Goal: Information Seeking & Learning: Find specific fact

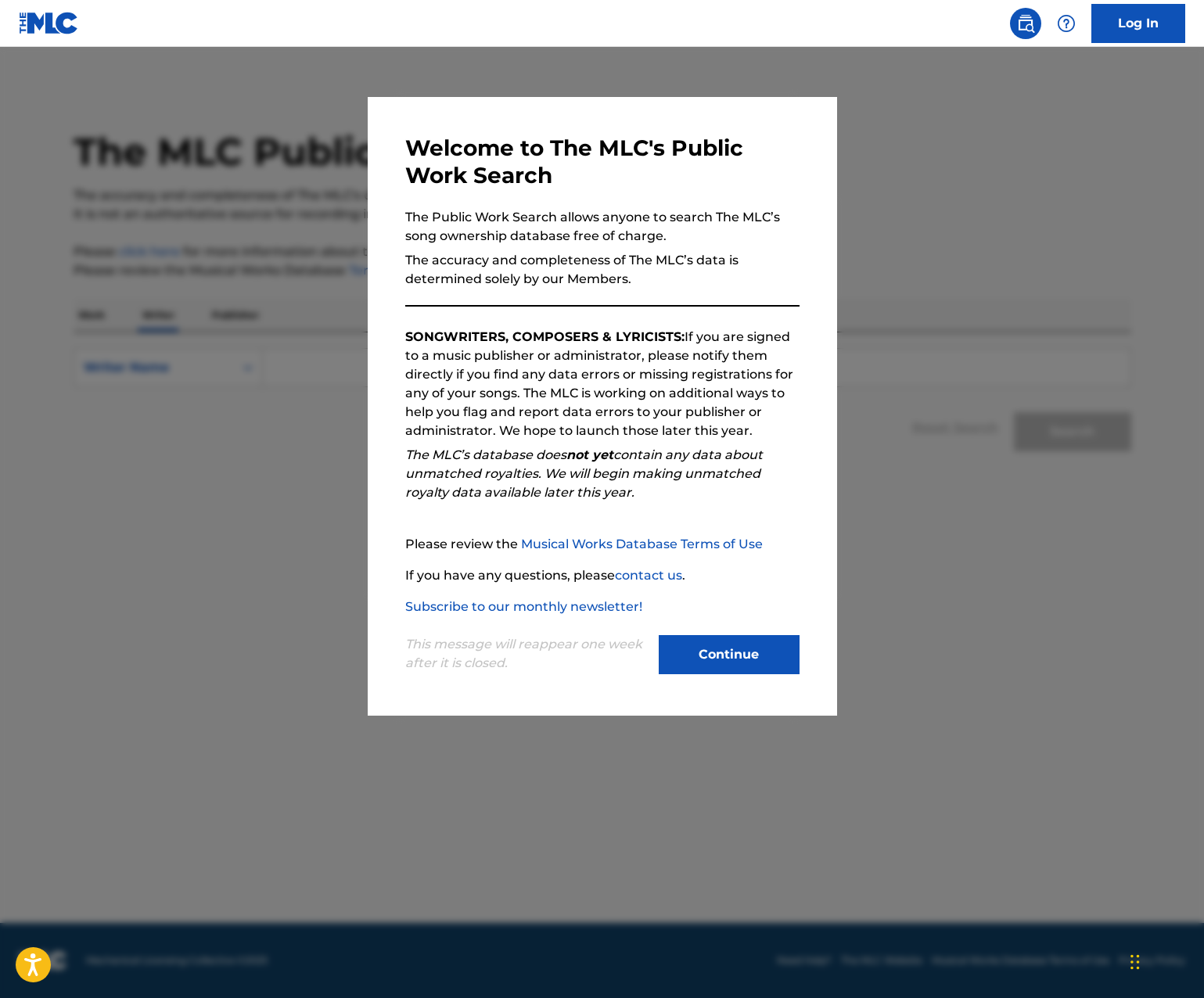
click at [678, 653] on button "Continue" at bounding box center [729, 654] width 141 height 39
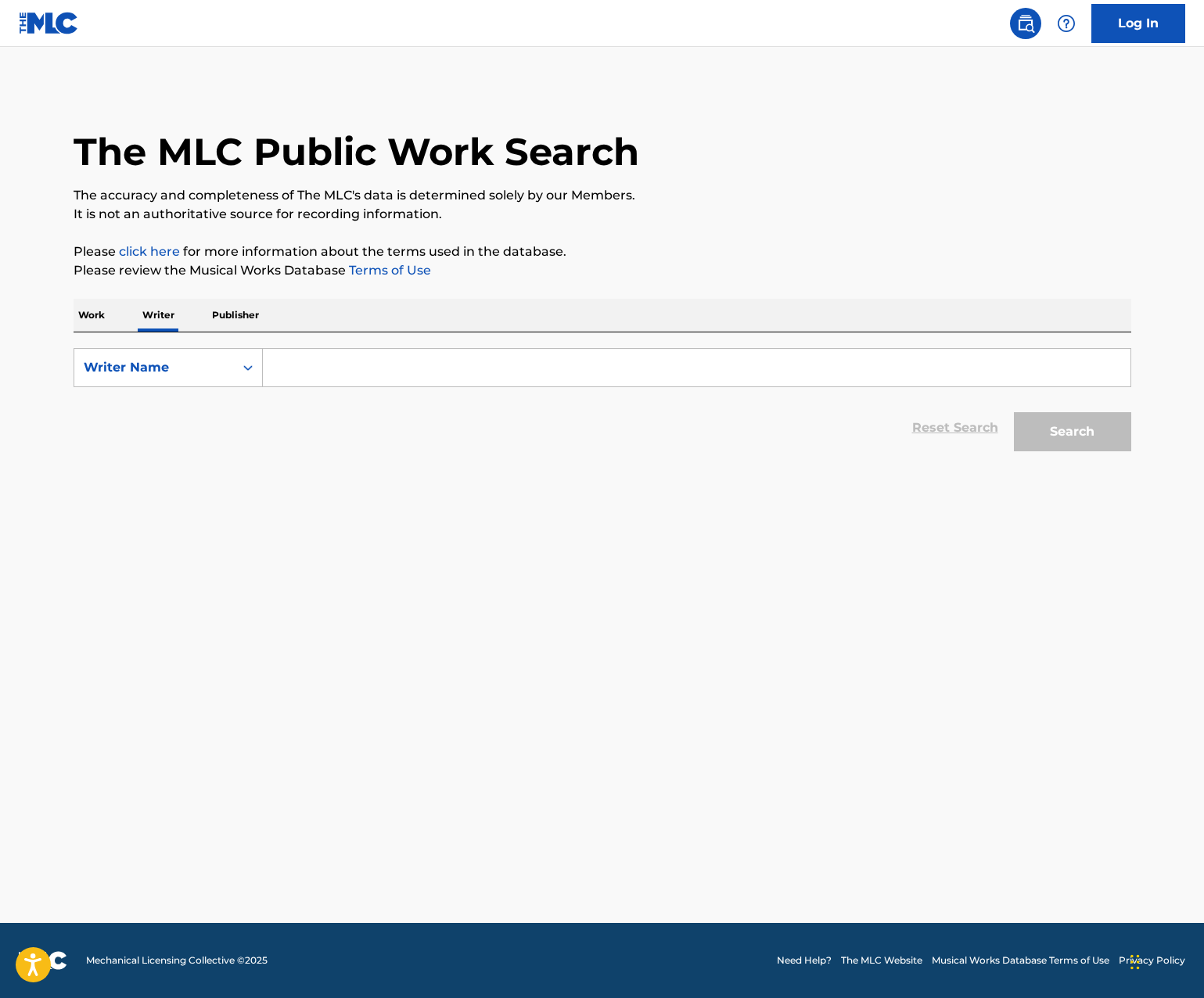
click at [305, 365] on input "Search Form" at bounding box center [696, 367] width 868 height 38
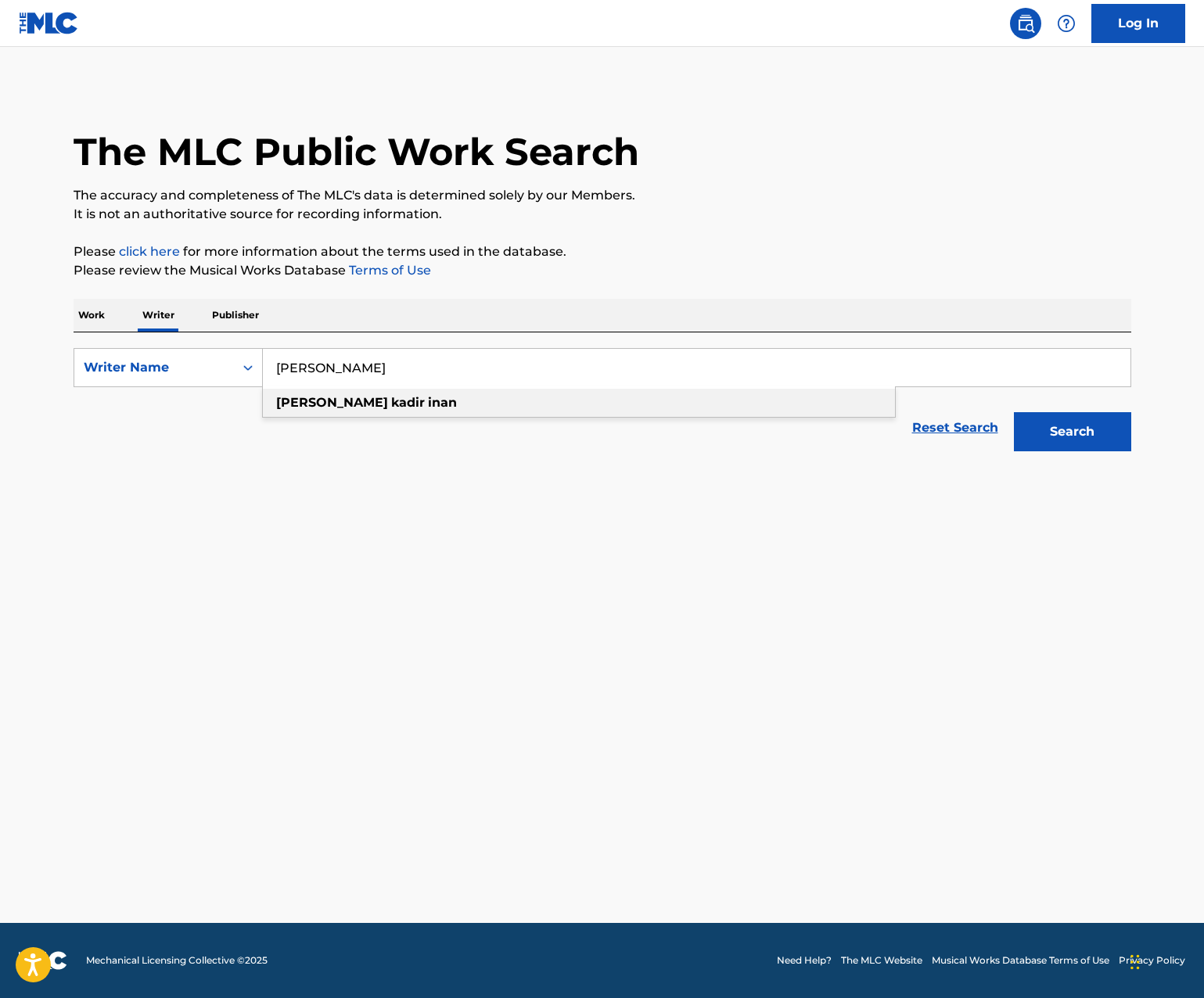
type input "[PERSON_NAME]"
click at [307, 412] on div "[PERSON_NAME]" at bounding box center [578, 403] width 632 height 28
click at [1085, 438] on button "Search" at bounding box center [1072, 432] width 117 height 39
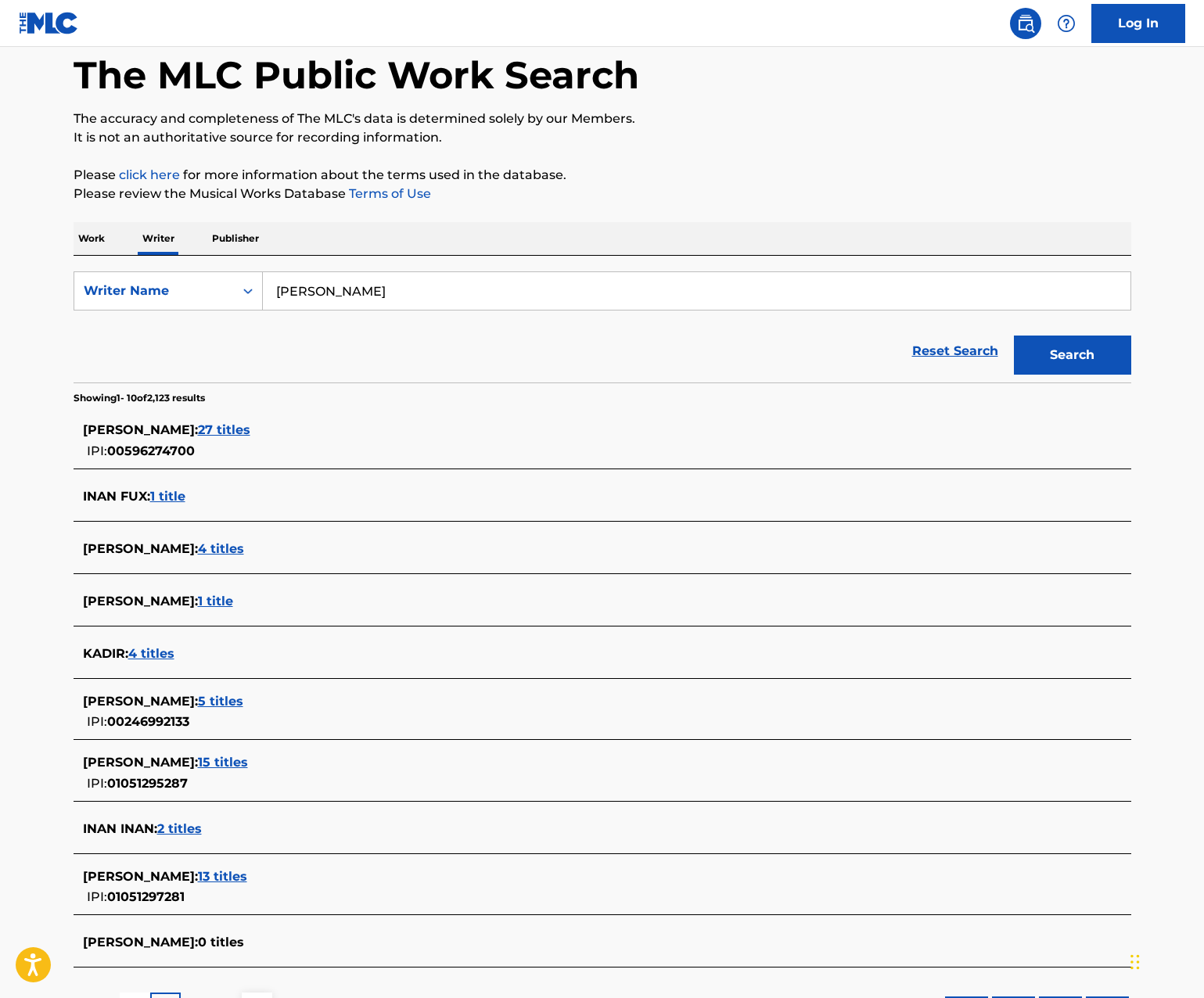
scroll to position [210, 0]
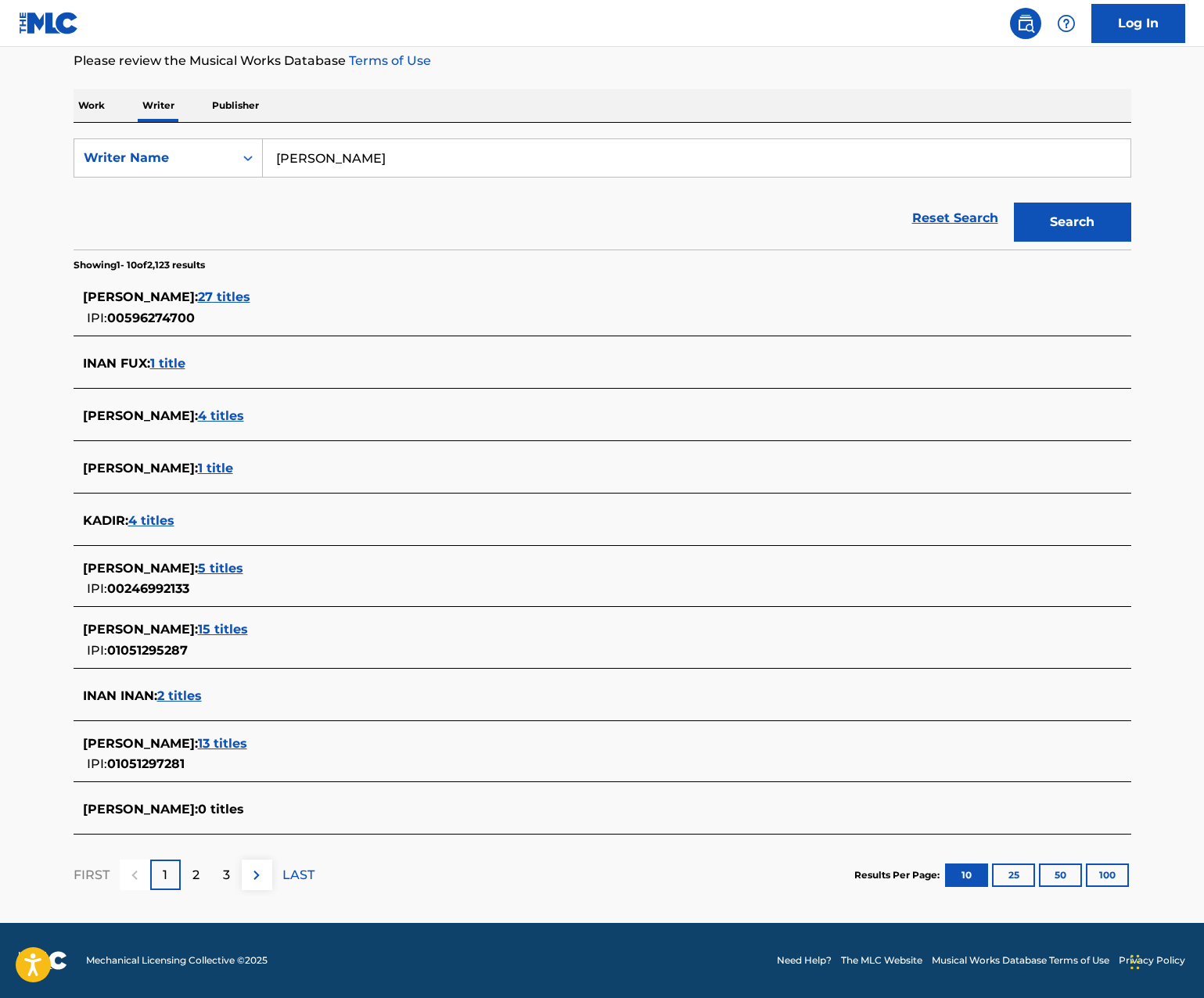
click at [1088, 867] on button "100" at bounding box center [1106, 875] width 43 height 23
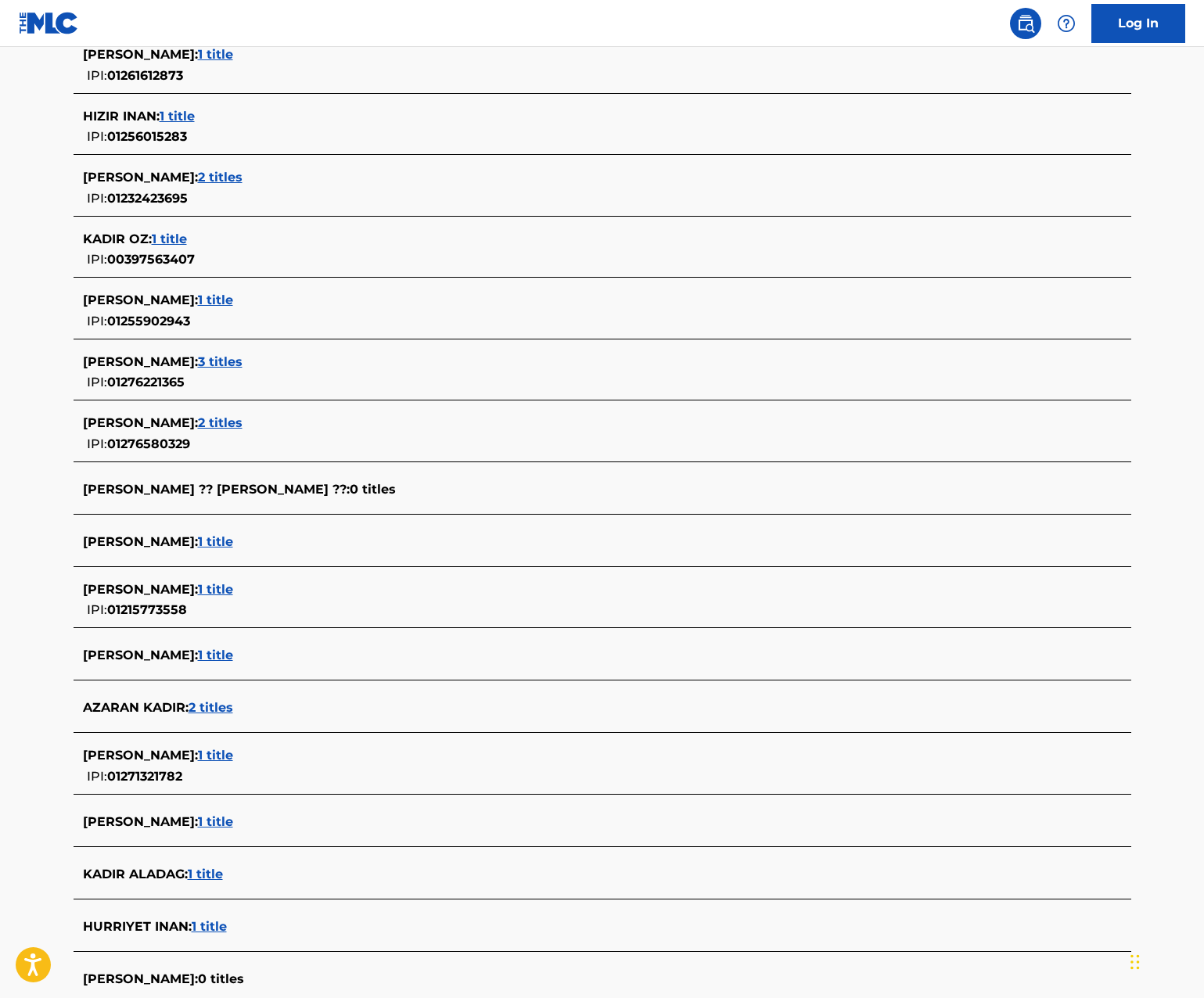
scroll to position [5384, 0]
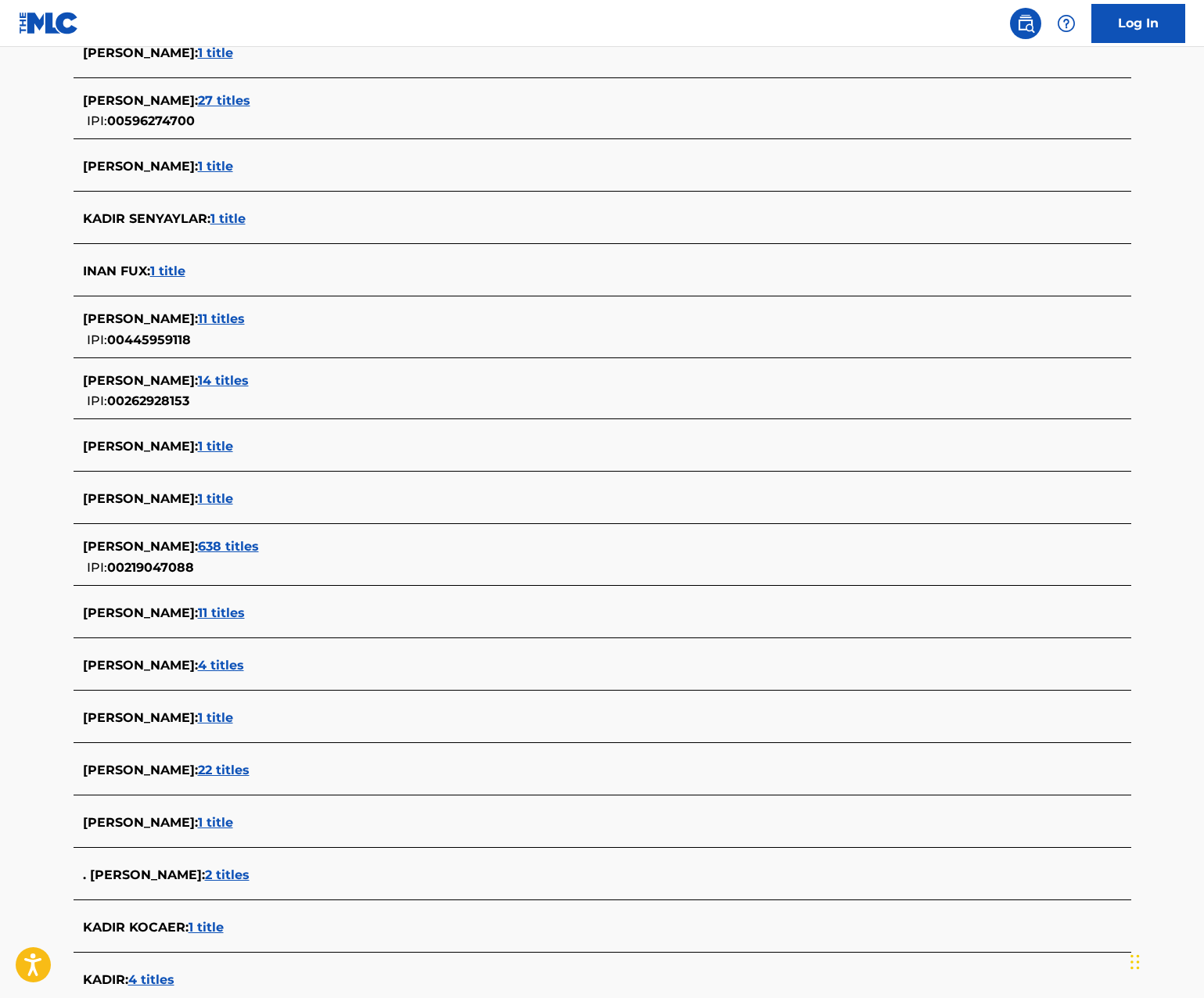
scroll to position [1712, 0]
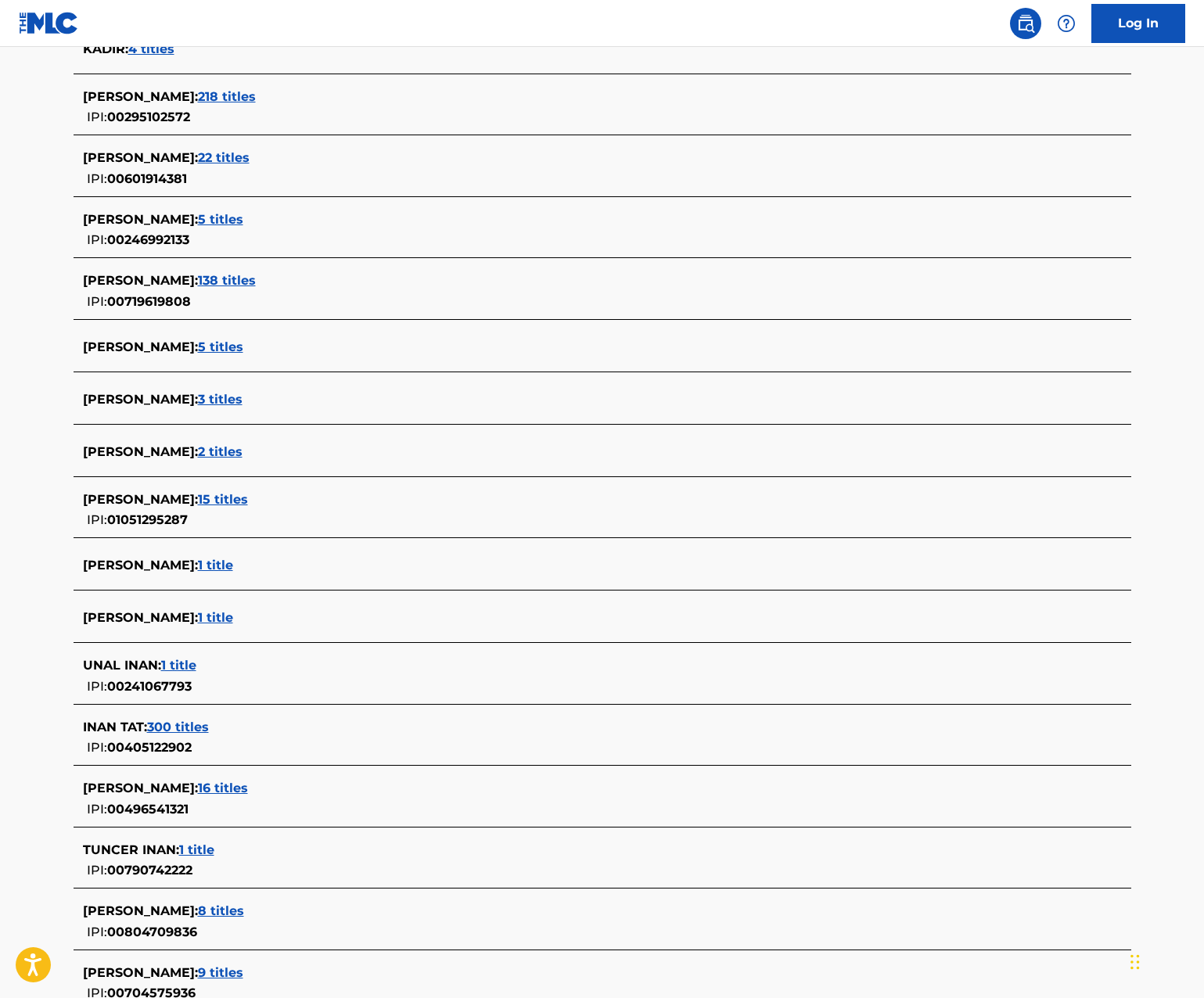
click at [248, 499] on span "15 titles" at bounding box center [223, 499] width 50 height 15
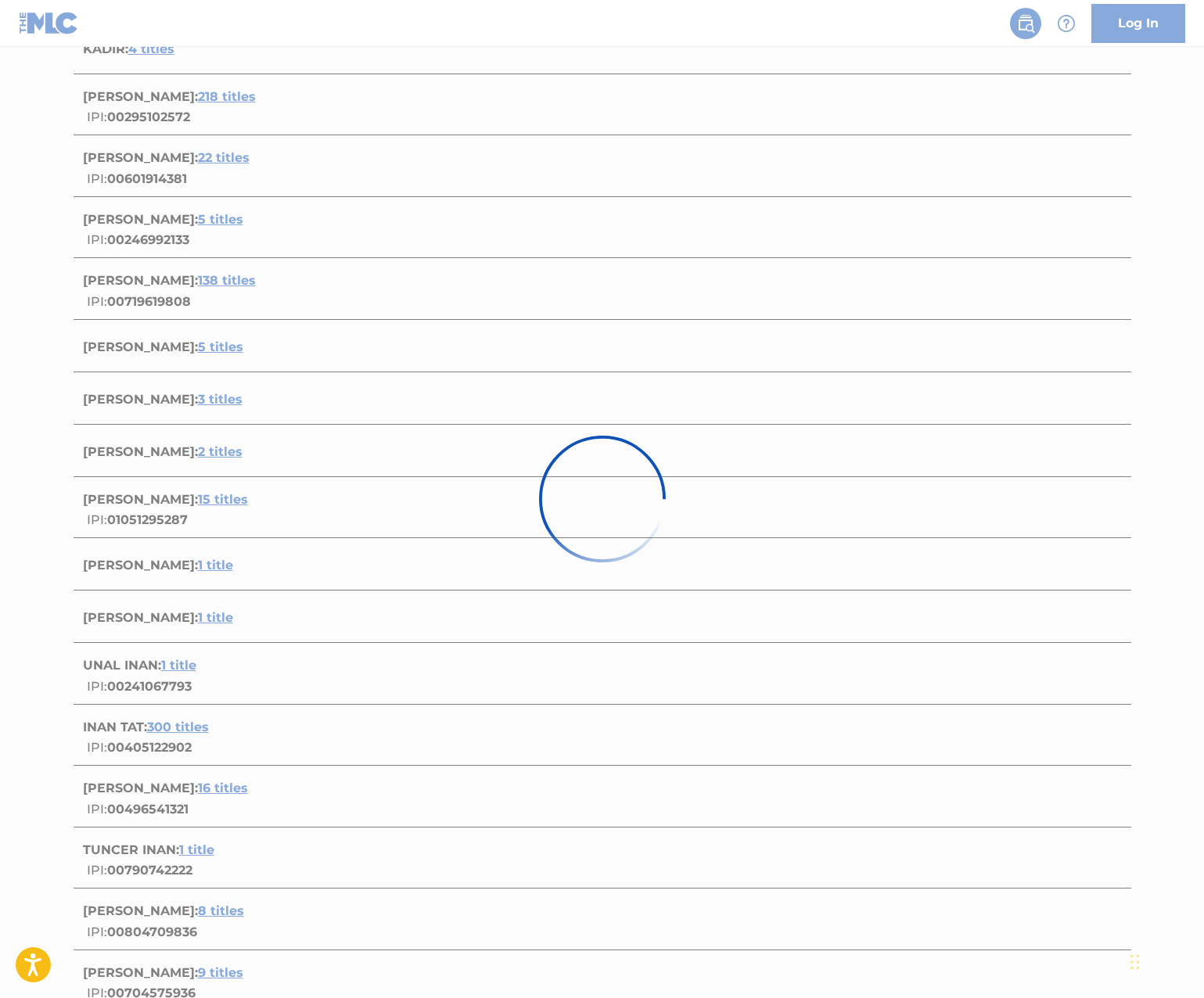
scroll to position [917, 0]
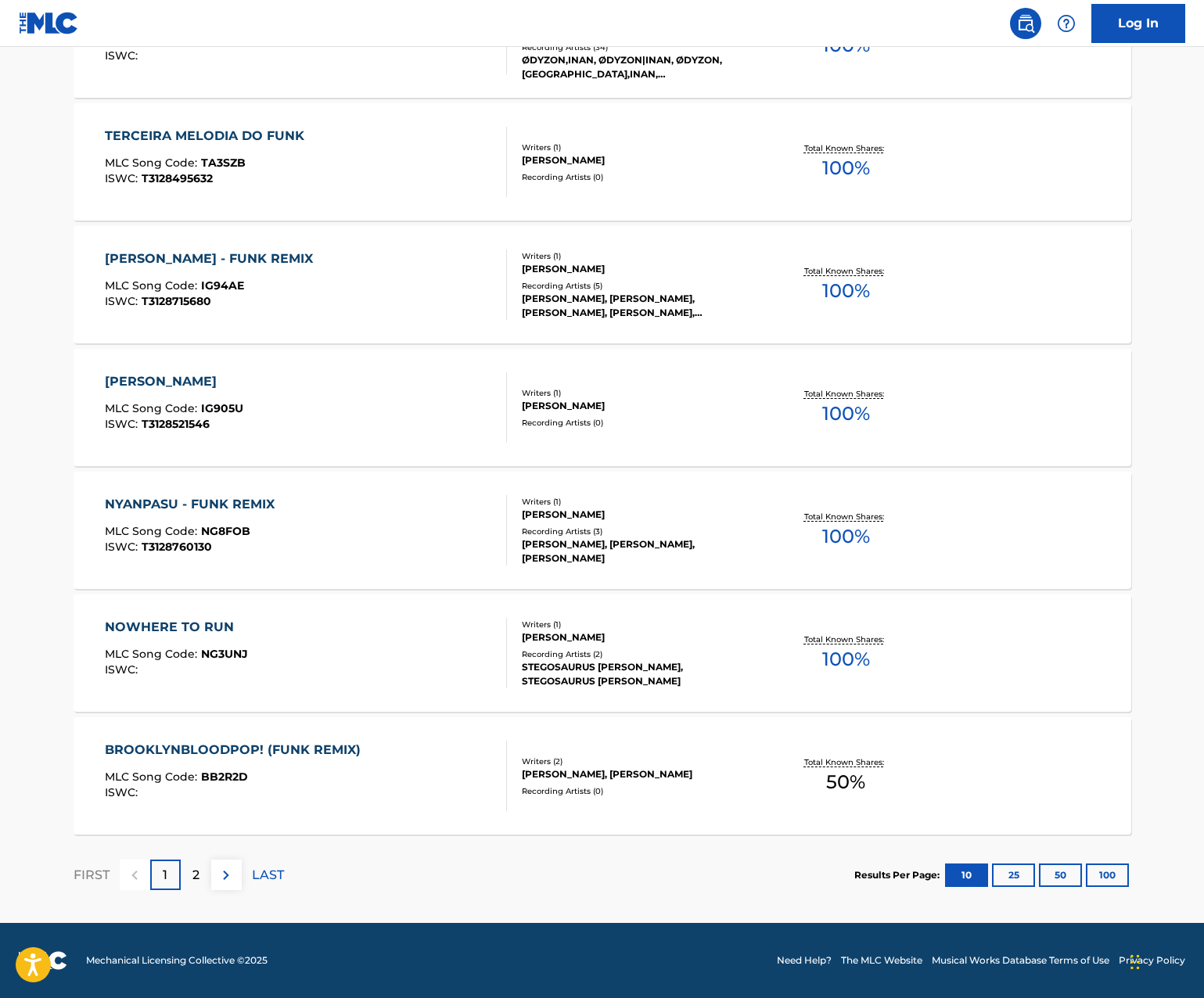
click at [207, 745] on div "BROOKLYNBLOODPOP! (FUNK REMIX)" at bounding box center [236, 750] width 264 height 18
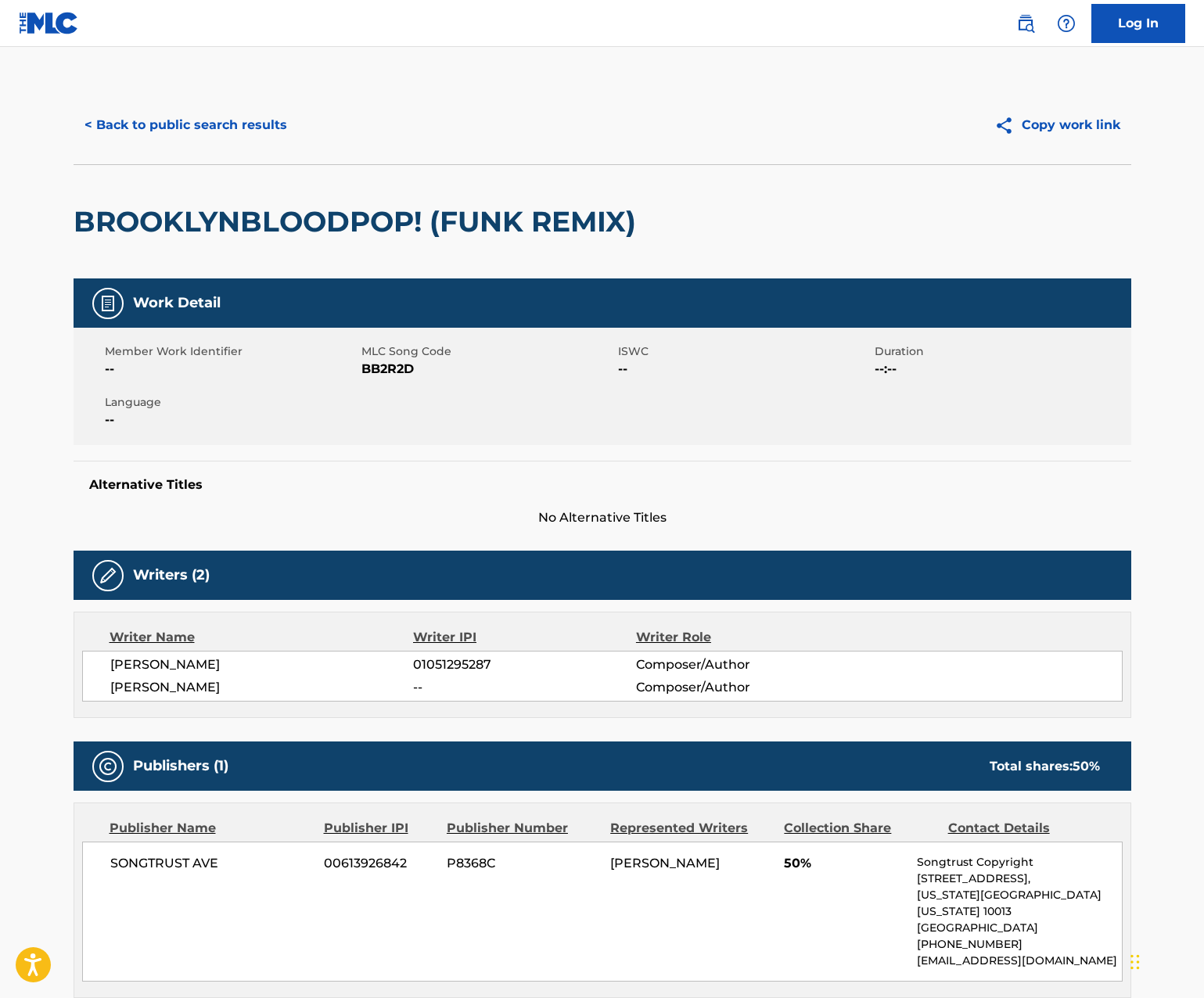
scroll to position [205, 0]
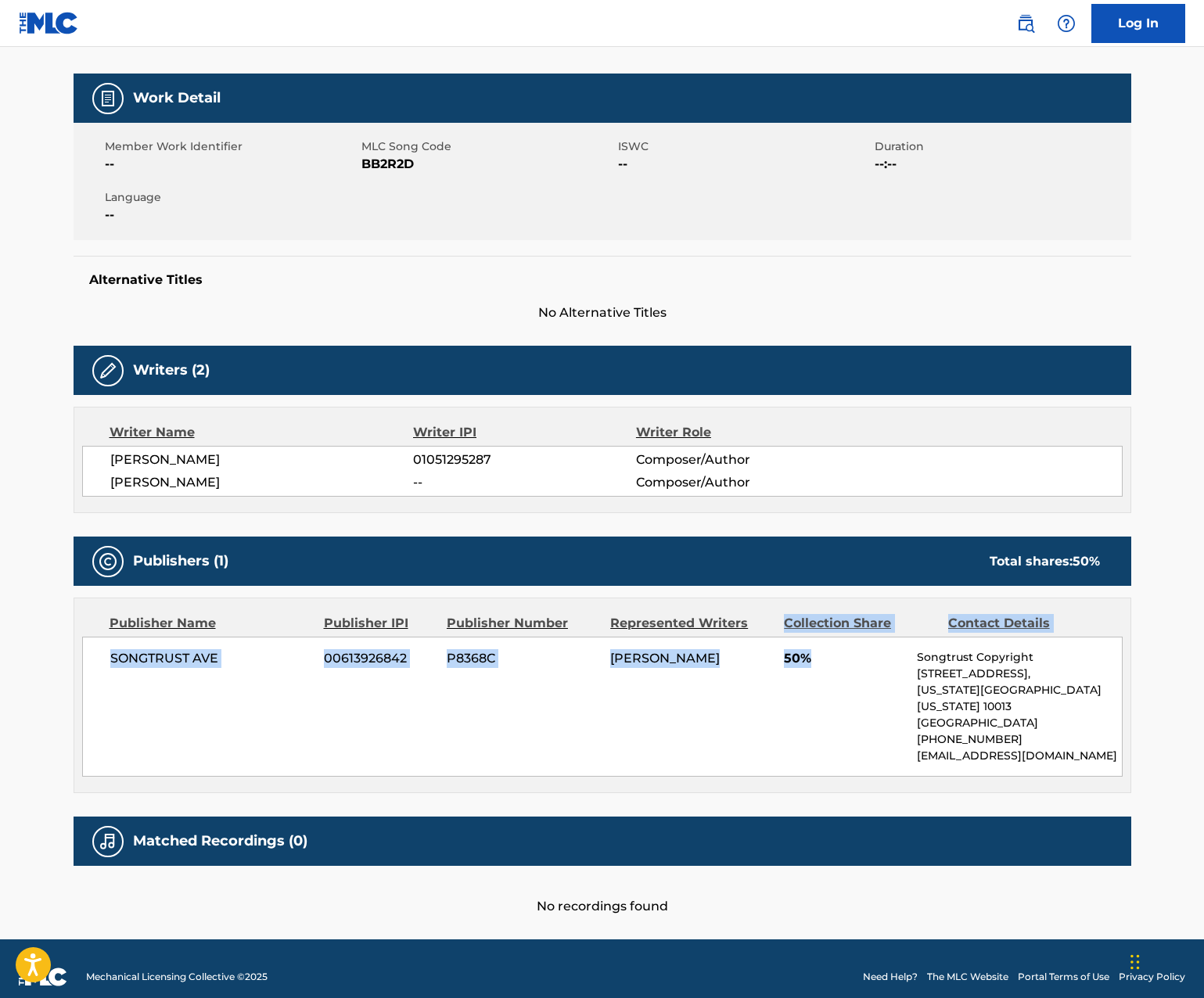
drag, startPoint x: 847, startPoint y: 688, endPoint x: 765, endPoint y: 629, distance: 101.0
click at [765, 629] on div "Publisher Name Publisher IPI Publisher Number Represented Writers Collection Sh…" at bounding box center [602, 695] width 1056 height 194
click at [375, 689] on div "SONGTRUST AVE 00613926842 P8368C [PERSON_NAME] INAN 50% Songtrust Copyright [ST…" at bounding box center [602, 706] width 1040 height 140
drag, startPoint x: 678, startPoint y: 643, endPoint x: 500, endPoint y: 675, distance: 180.9
click at [500, 675] on div "SONGTRUST AVE 00613926842 P8368C [PERSON_NAME] INAN 50% Songtrust Copyright [ST…" at bounding box center [602, 706] width 1040 height 140
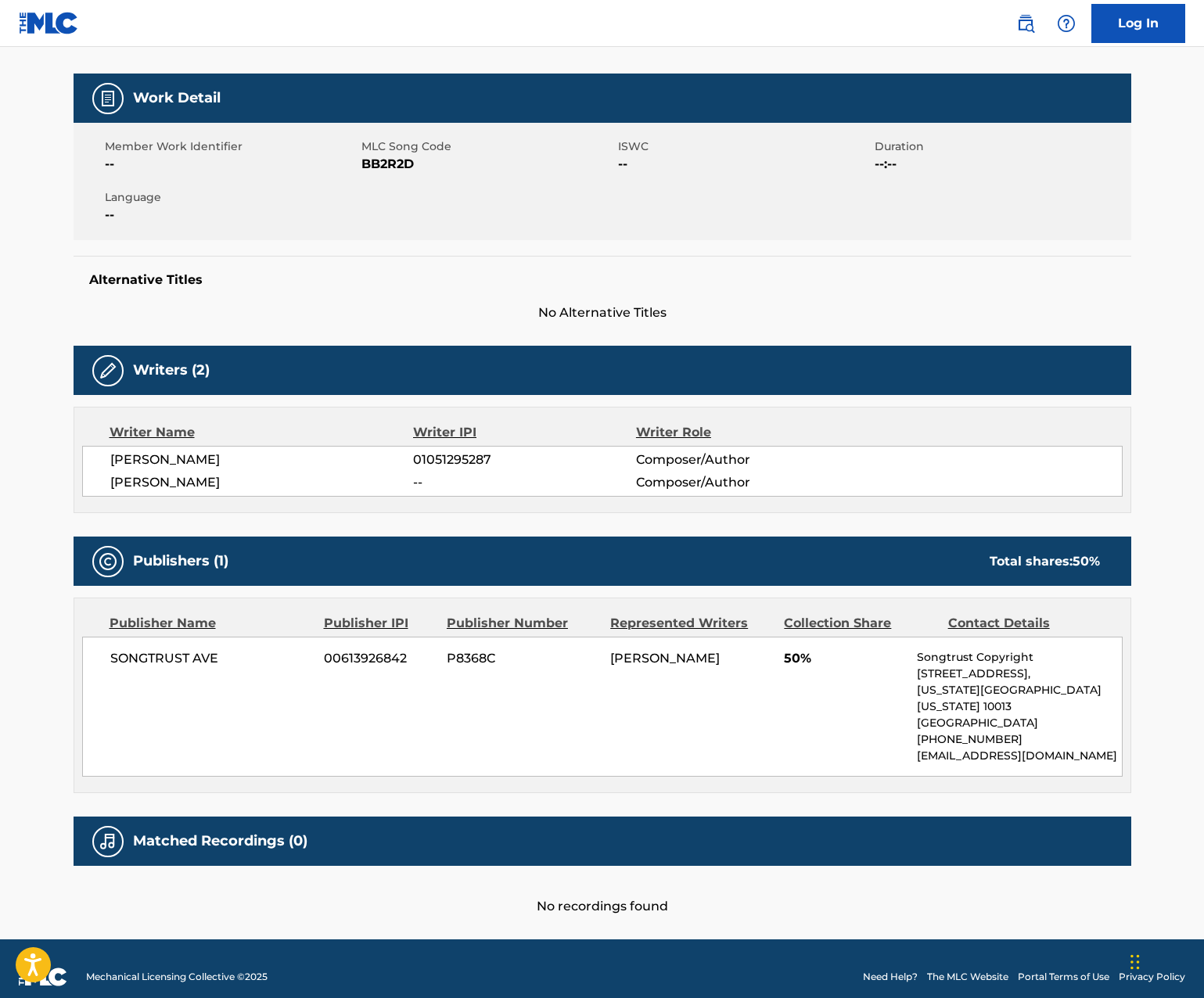
click at [893, 687] on div "SONGTRUST AVE 00613926842 P8368C [PERSON_NAME] INAN 50% Songtrust Copyright [ST…" at bounding box center [602, 706] width 1040 height 140
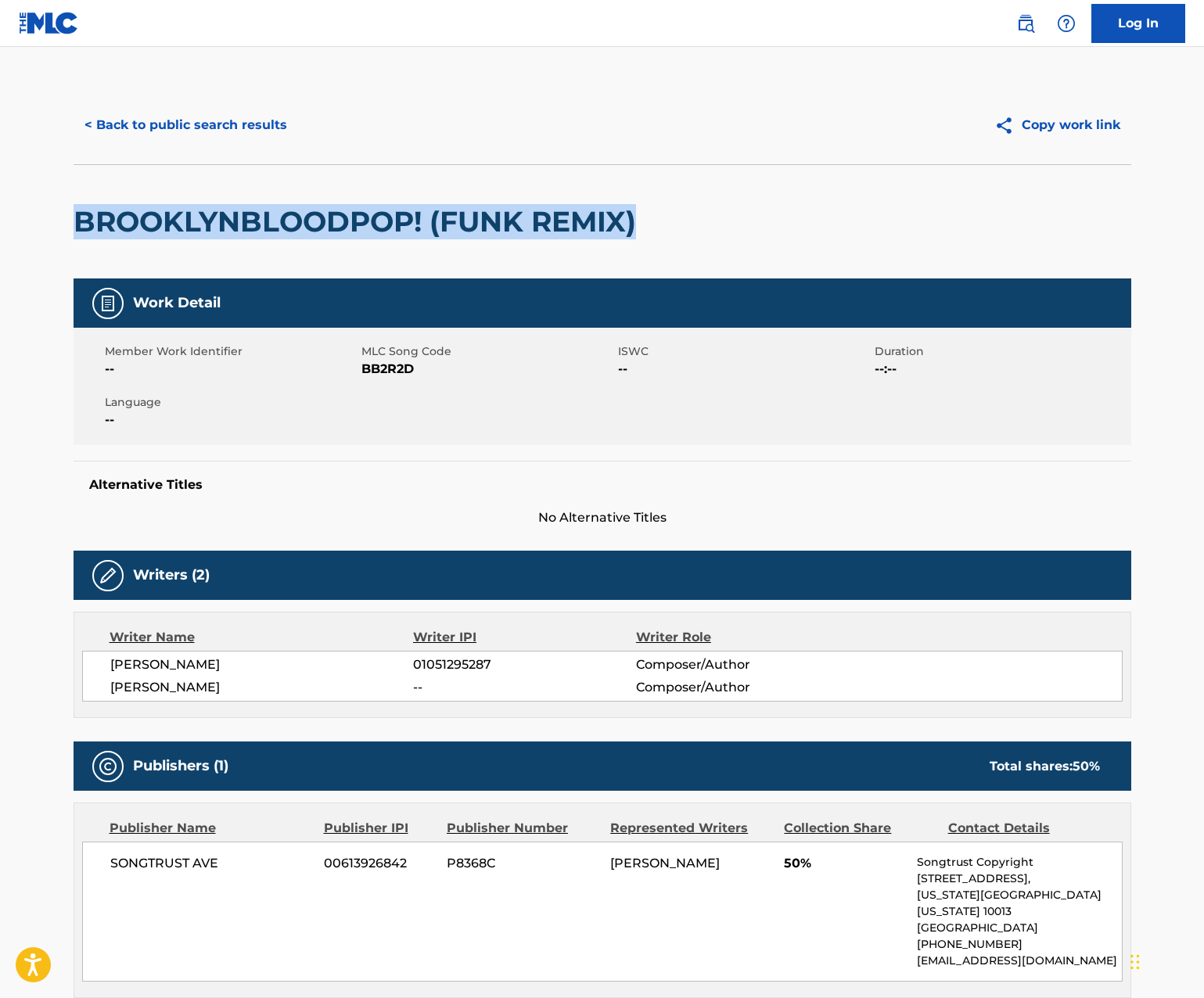
drag, startPoint x: 74, startPoint y: 222, endPoint x: 669, endPoint y: 226, distance: 595.0
click at [669, 226] on div "BROOKLYNBLOODPOP! (FUNK REMIX)" at bounding box center [602, 221] width 1058 height 114
copy h2 "BROOKLYNBLOODPOP! (FUNK REMIX)"
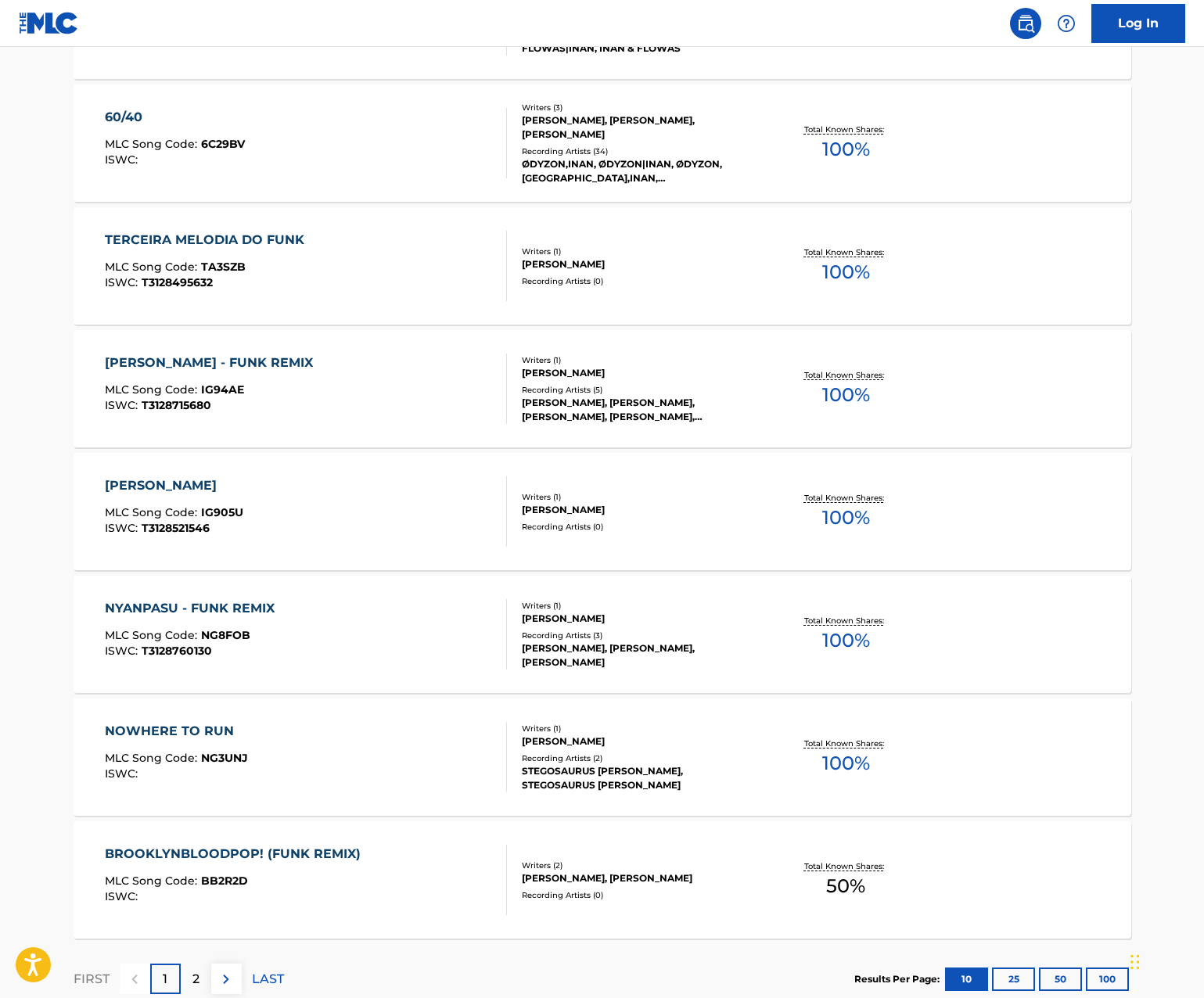
scroll to position [917, 0]
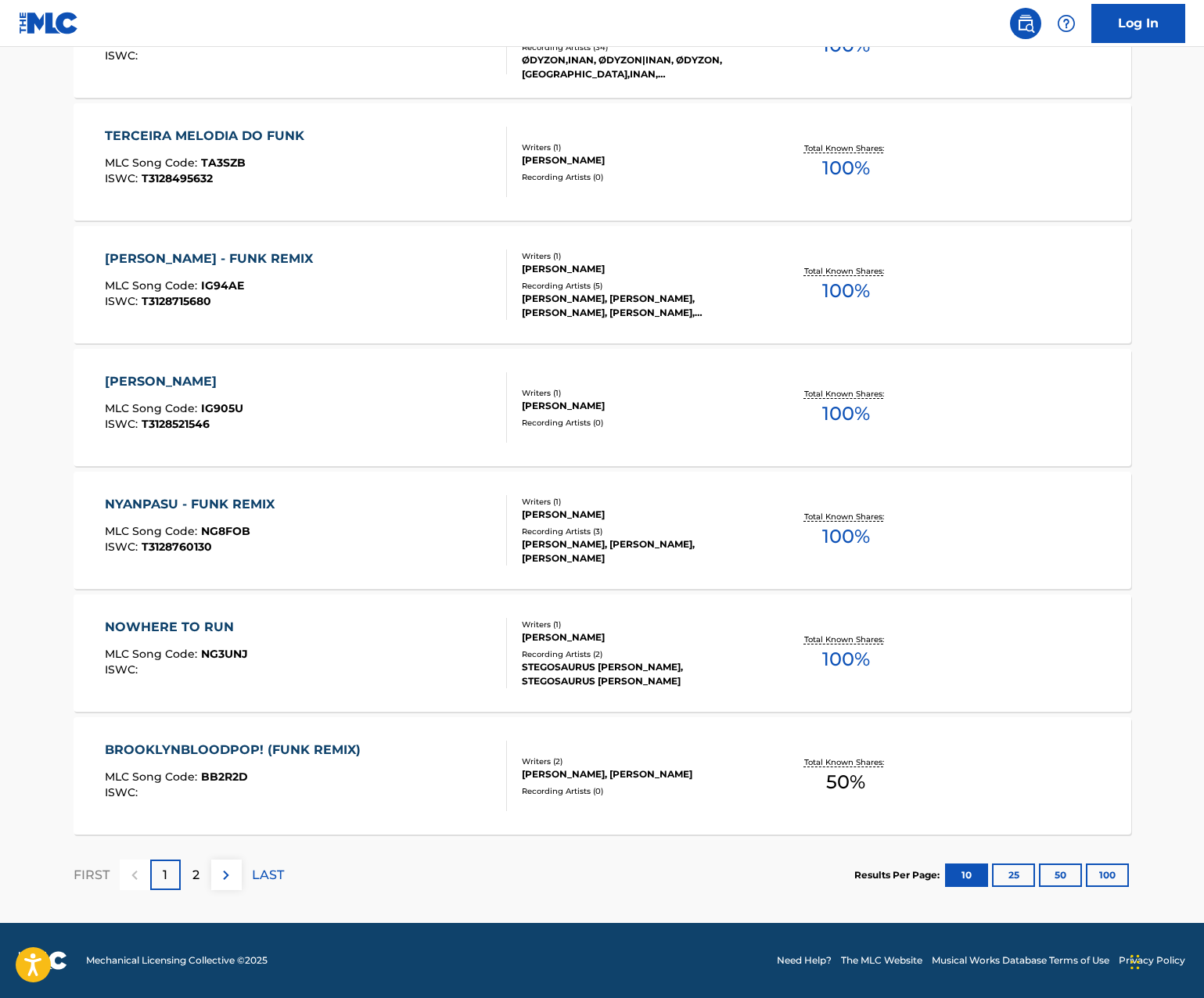
click at [1099, 870] on button "100" at bounding box center [1106, 875] width 43 height 23
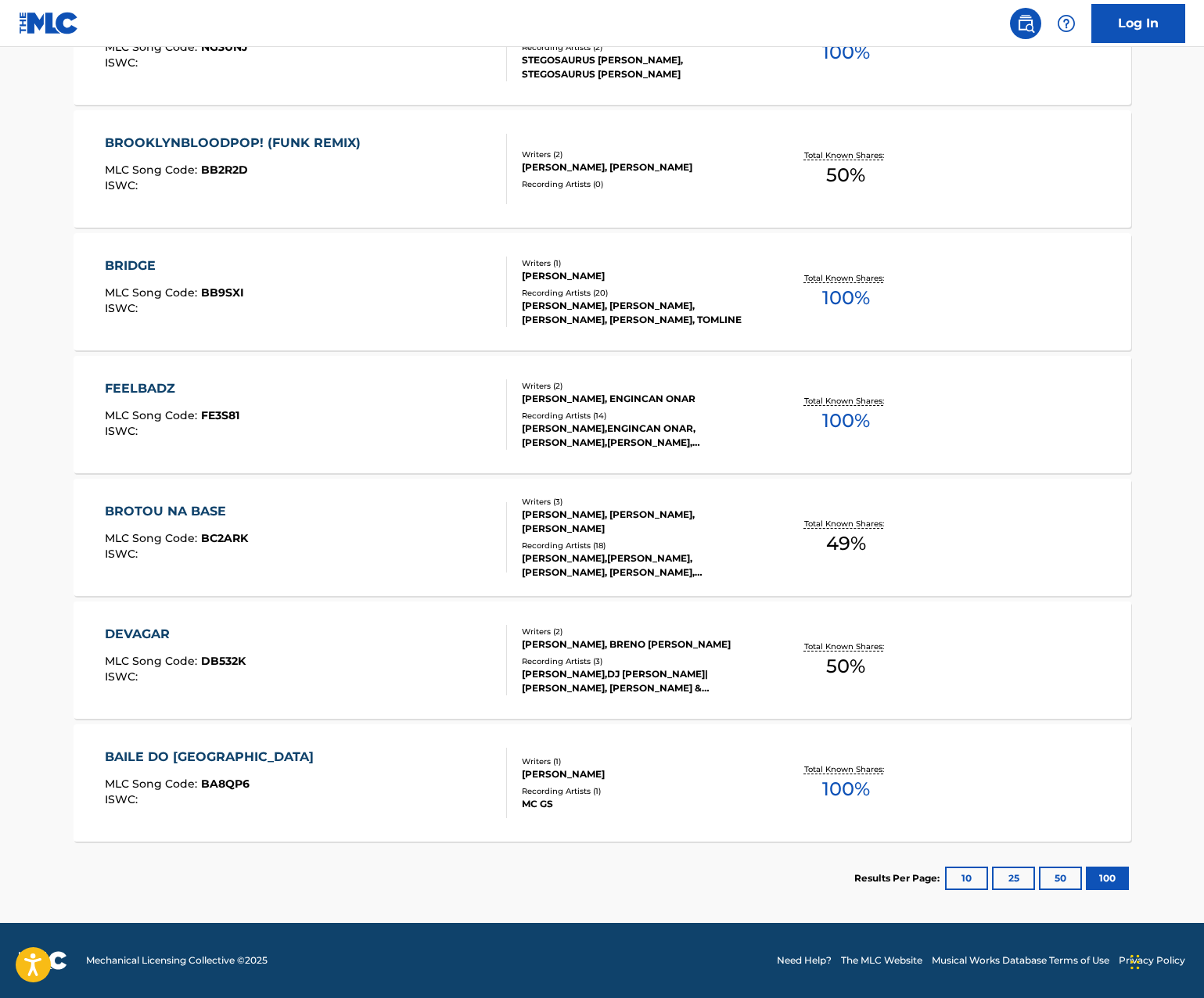
scroll to position [1514, 0]
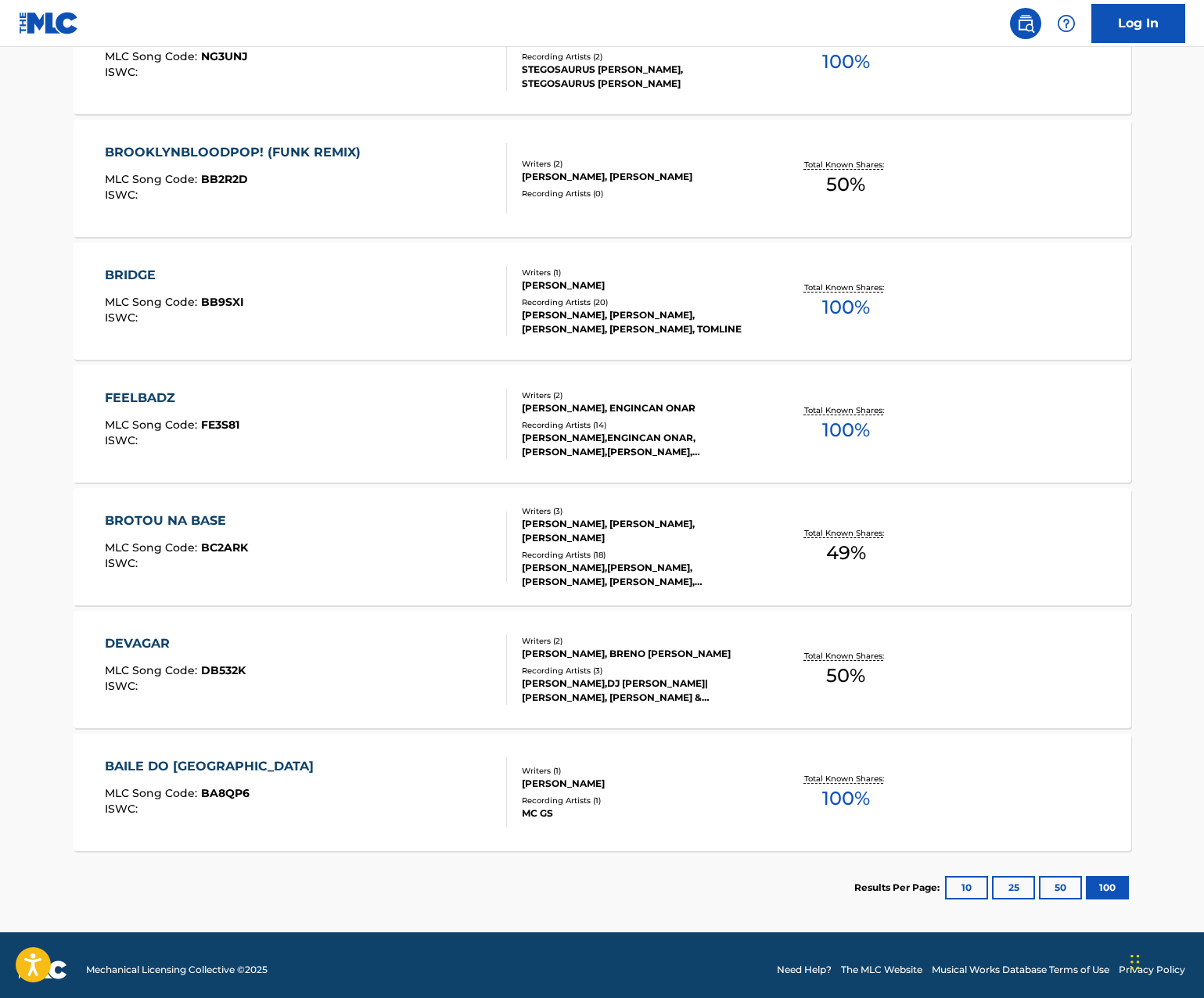
click at [171, 760] on div "BAILE DO [GEOGRAPHIC_DATA]" at bounding box center [213, 766] width 217 height 18
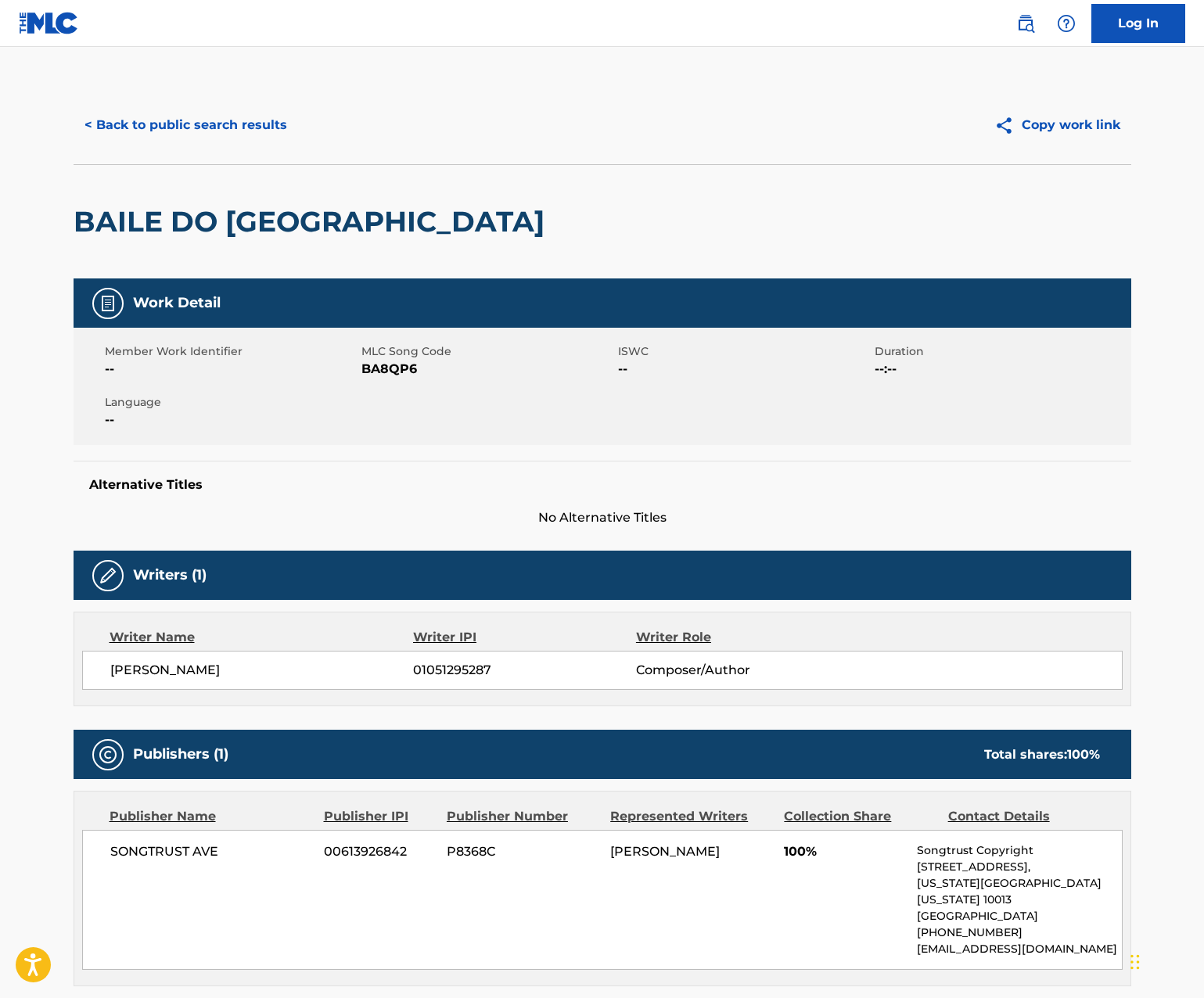
scroll to position [19, 0]
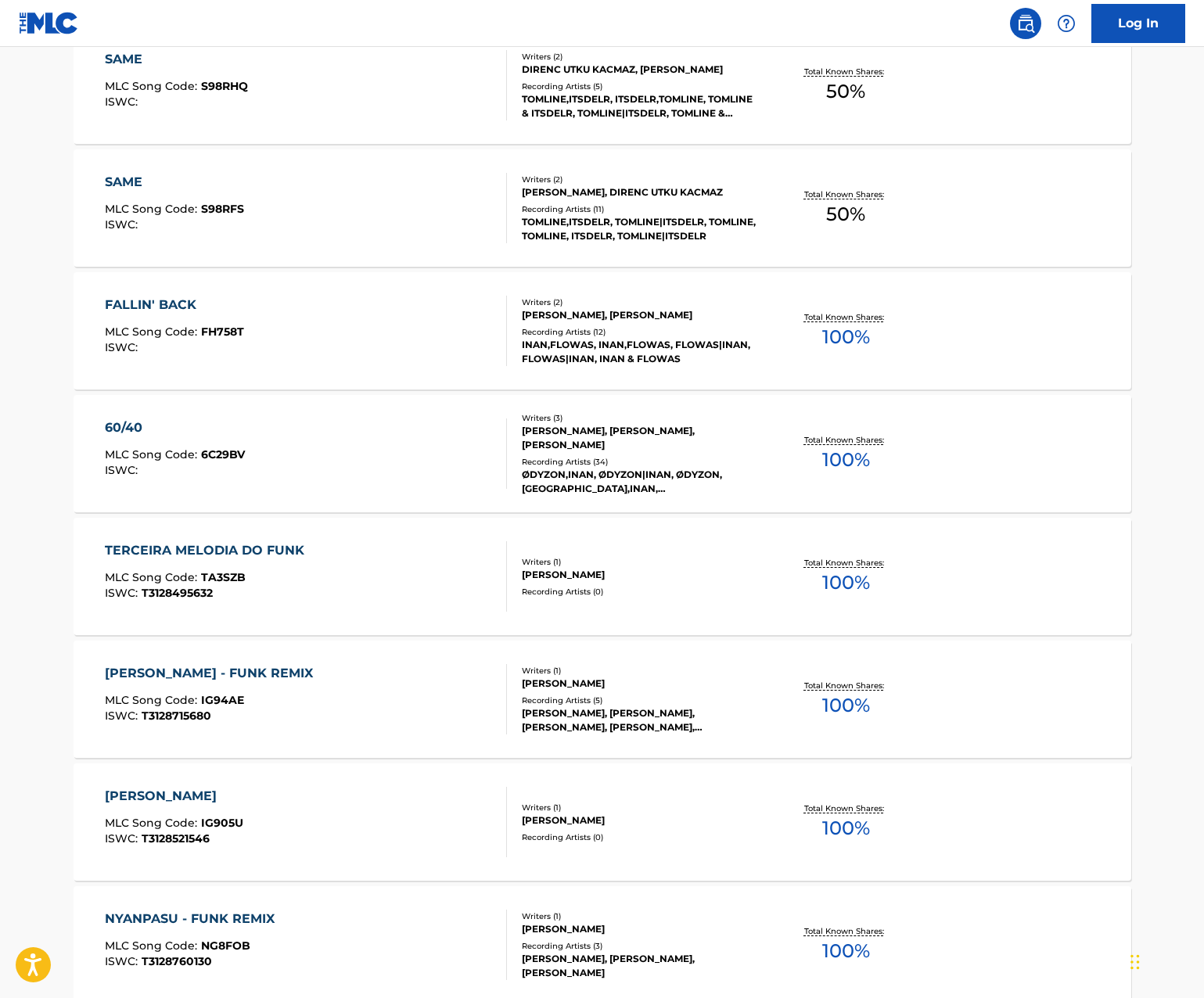
scroll to position [422, 0]
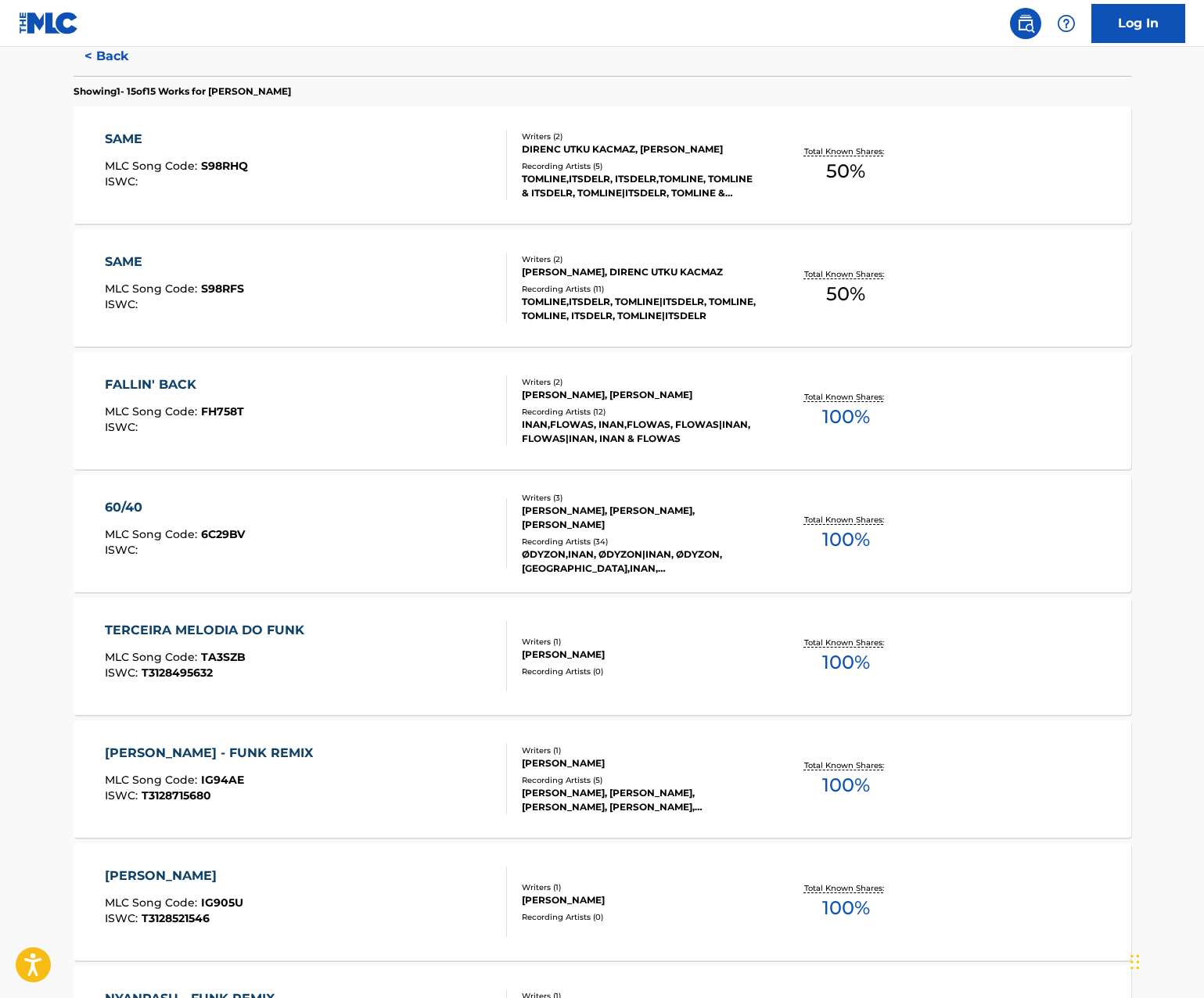
click at [127, 509] on div "60/40" at bounding box center [174, 507] width 140 height 18
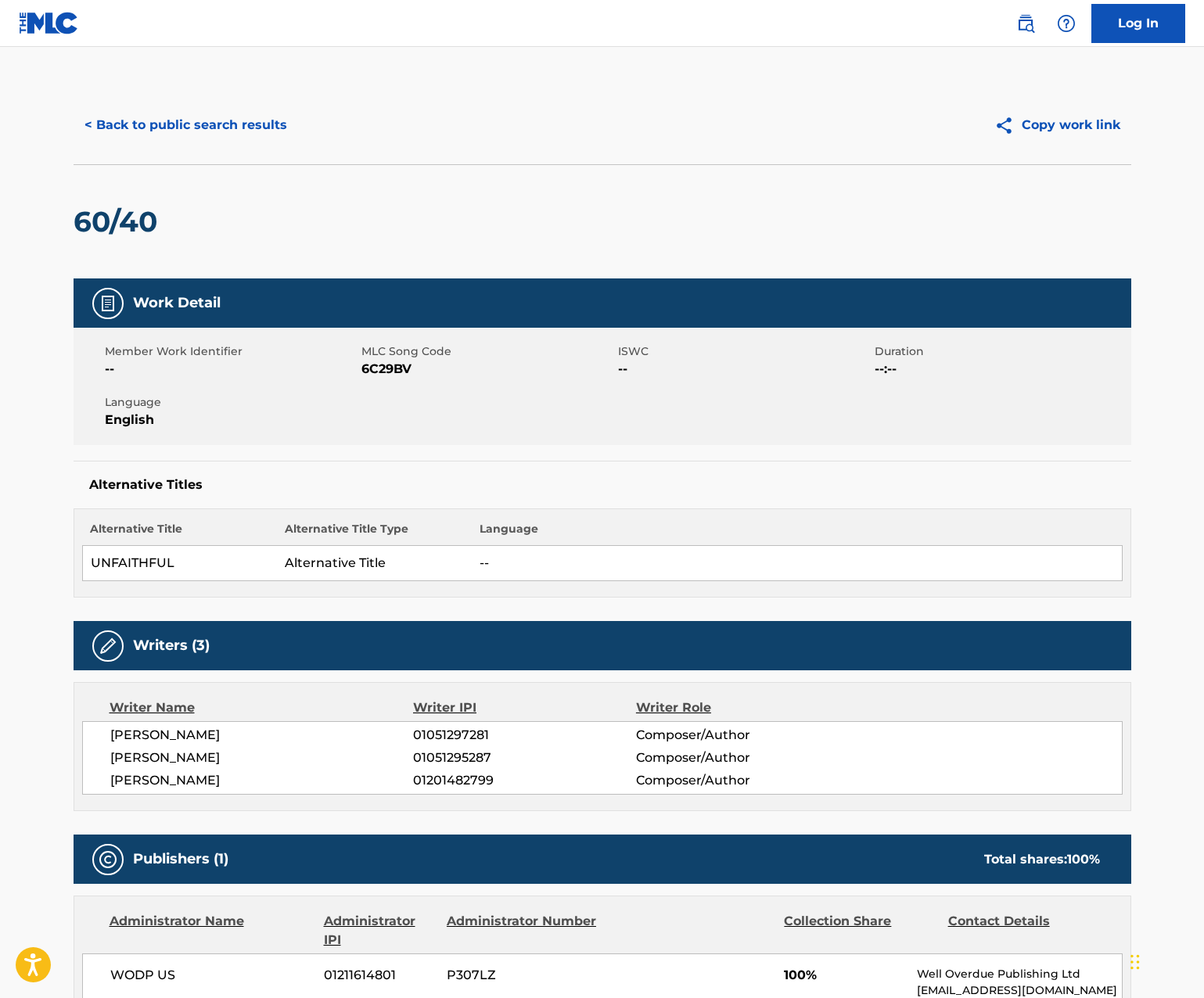
click at [106, 118] on button "< Back to public search results" at bounding box center [186, 125] width 224 height 39
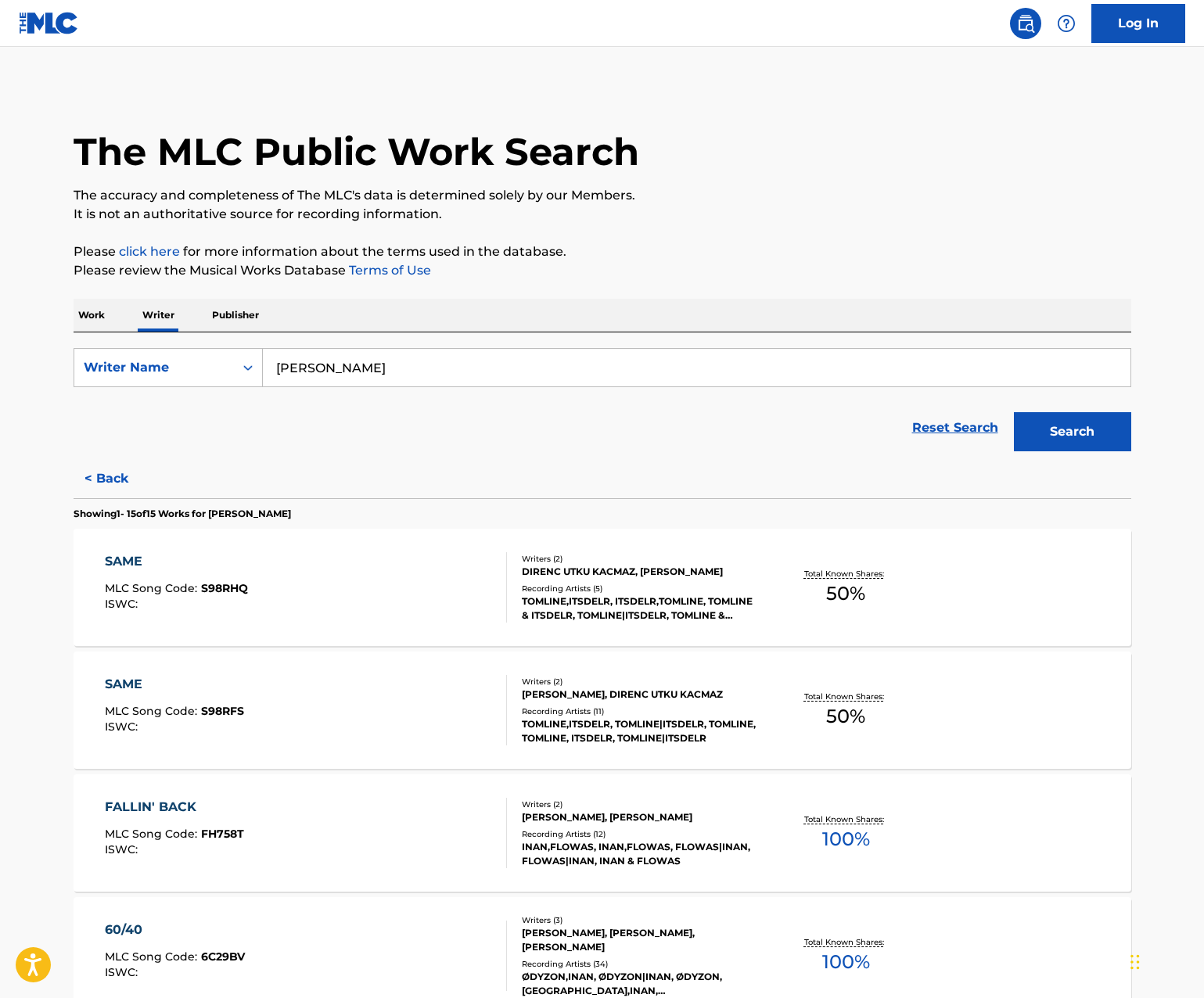
click at [366, 374] on input "[PERSON_NAME]" at bounding box center [696, 367] width 868 height 38
click at [346, 361] on input "al" at bounding box center [696, 367] width 868 height 38
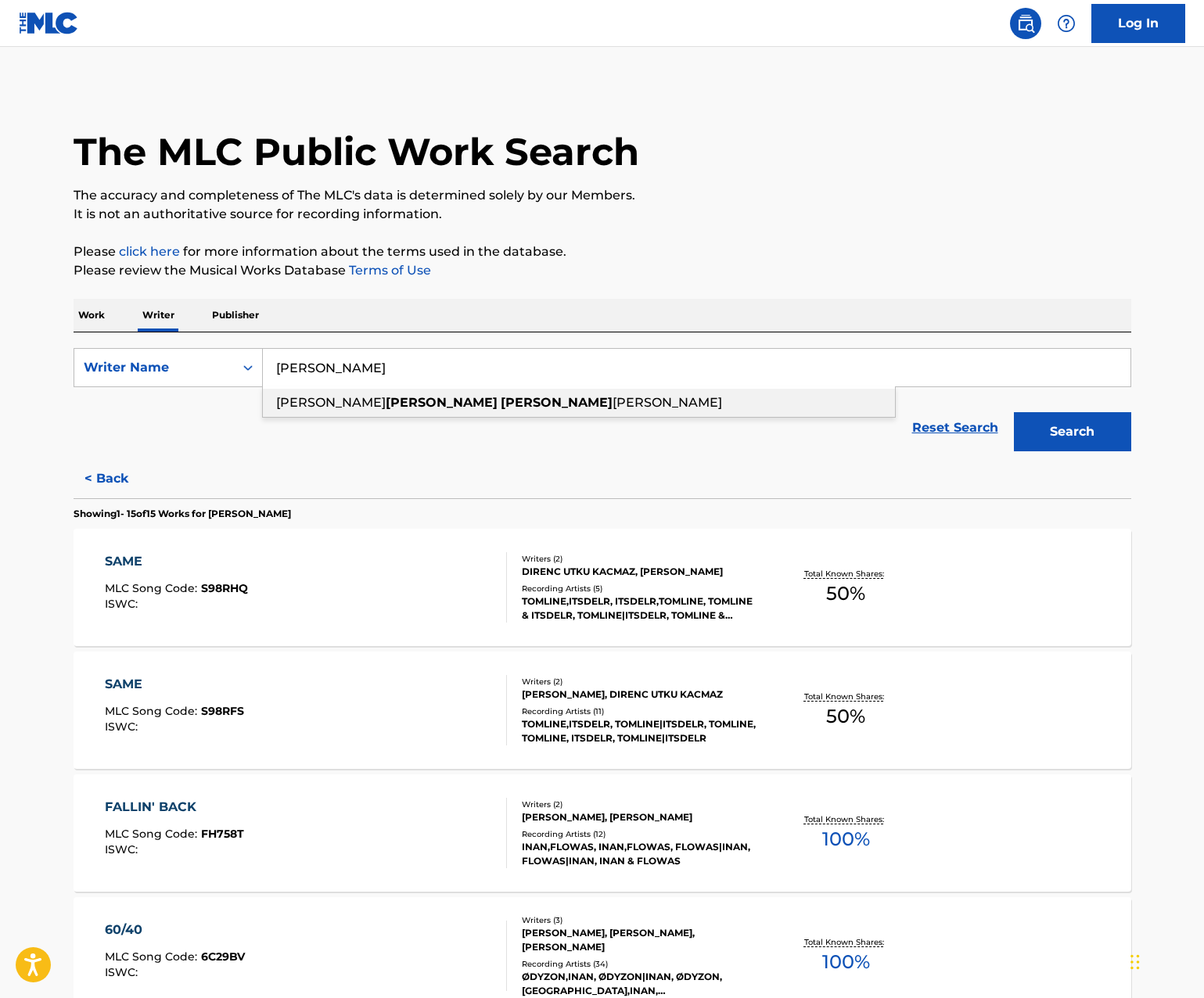
click at [612, 402] on span "[PERSON_NAME]" at bounding box center [667, 402] width 110 height 15
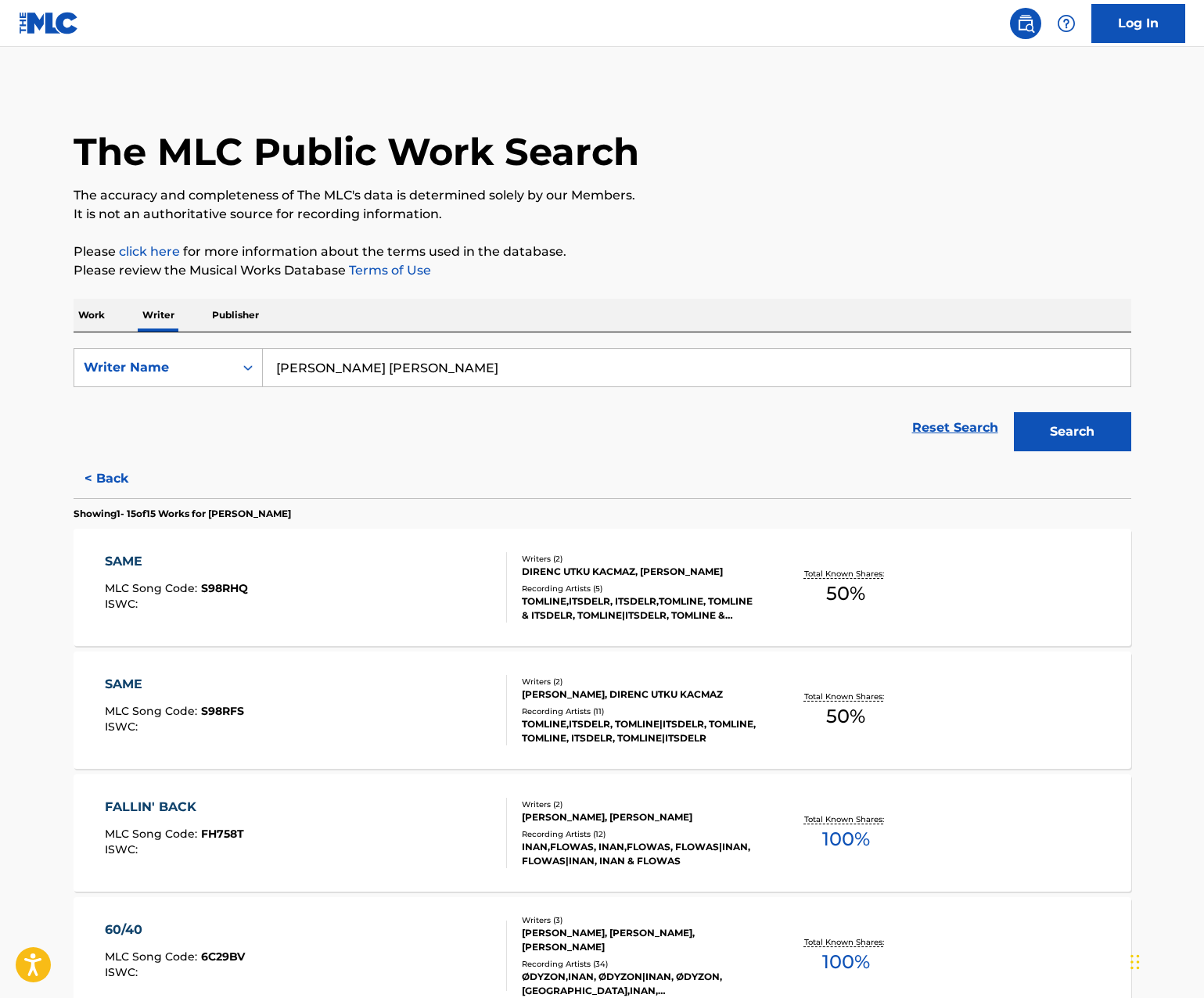
click at [1030, 418] on button "Search" at bounding box center [1072, 432] width 117 height 39
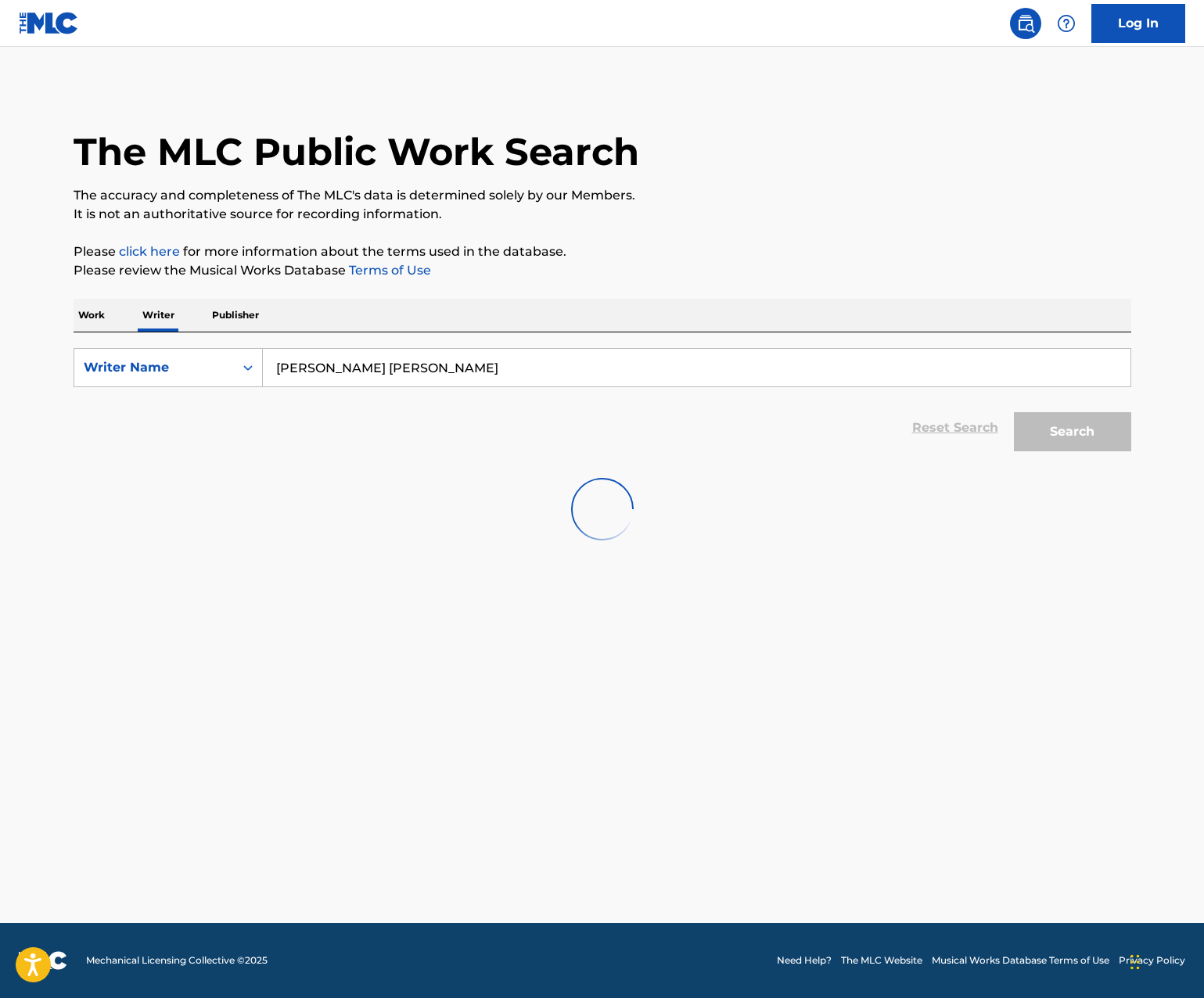
click at [500, 371] on input "[PERSON_NAME] [PERSON_NAME]" at bounding box center [696, 367] width 868 height 38
click at [194, 523] on div at bounding box center [602, 509] width 1058 height 100
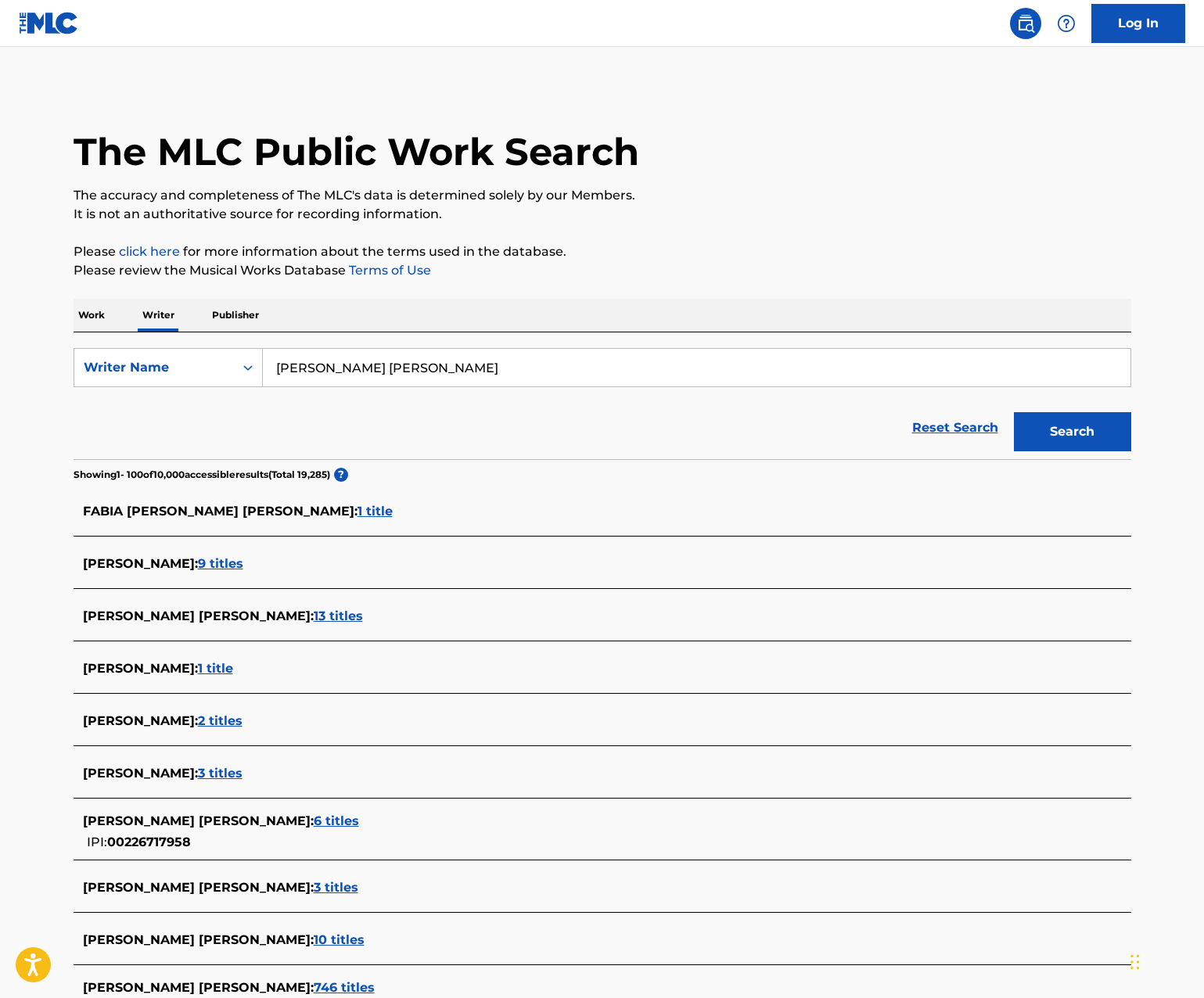
click at [277, 365] on input "[PERSON_NAME] [PERSON_NAME]" at bounding box center [696, 367] width 868 height 38
type input ""[PERSON_NAME] [PERSON_NAME]""
click at [1013, 412] on button "Search" at bounding box center [1072, 432] width 117 height 39
click at [172, 299] on p "Writer" at bounding box center [159, 315] width 42 height 33
click at [162, 316] on p "Writer" at bounding box center [159, 315] width 42 height 33
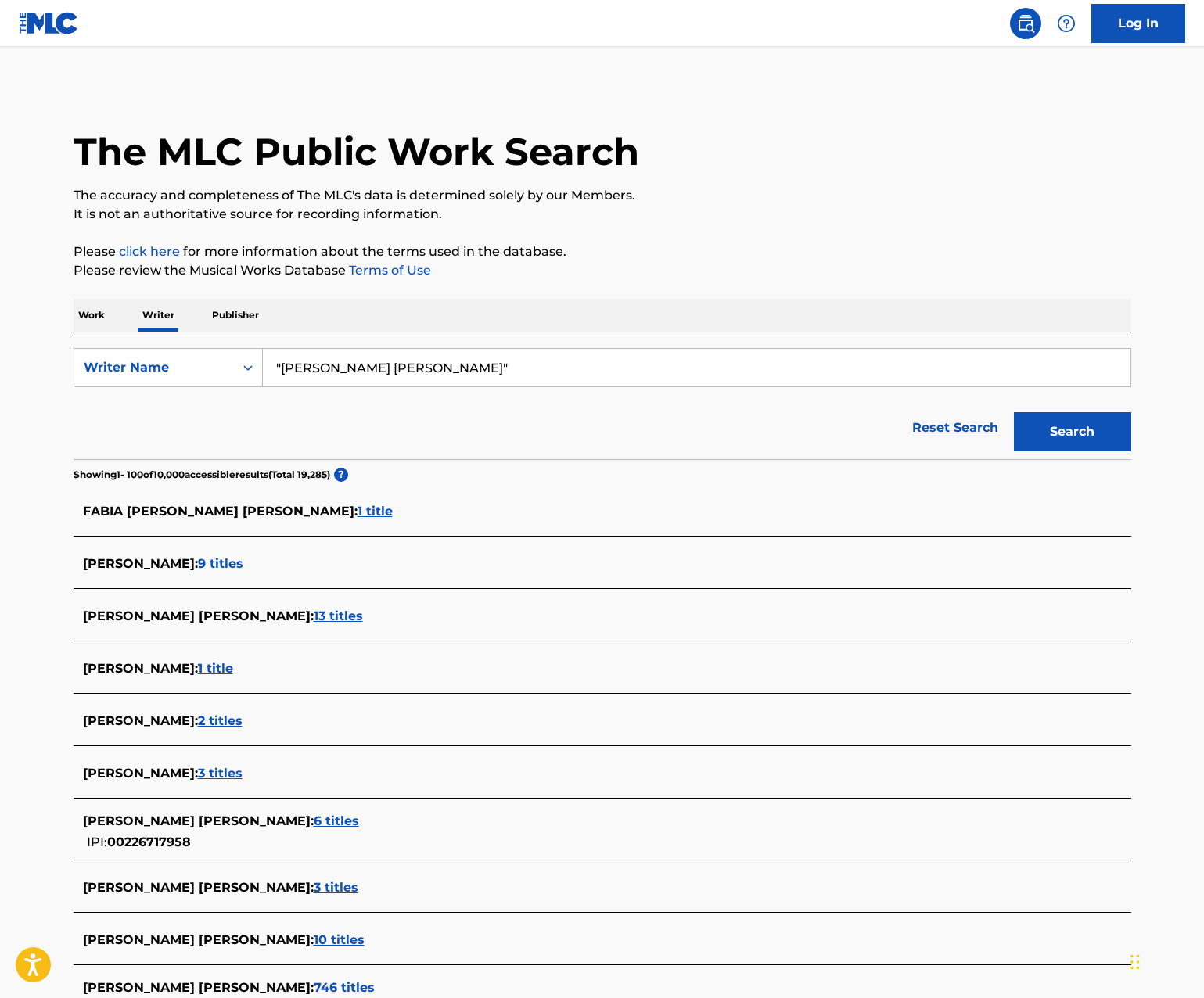
click at [426, 360] on input ""[PERSON_NAME] [PERSON_NAME]"" at bounding box center [696, 367] width 868 height 38
click at [114, 316] on div "Work Writer Publisher" at bounding box center [602, 315] width 1058 height 33
click at [99, 316] on p "Work" at bounding box center [91, 315] width 36 height 33
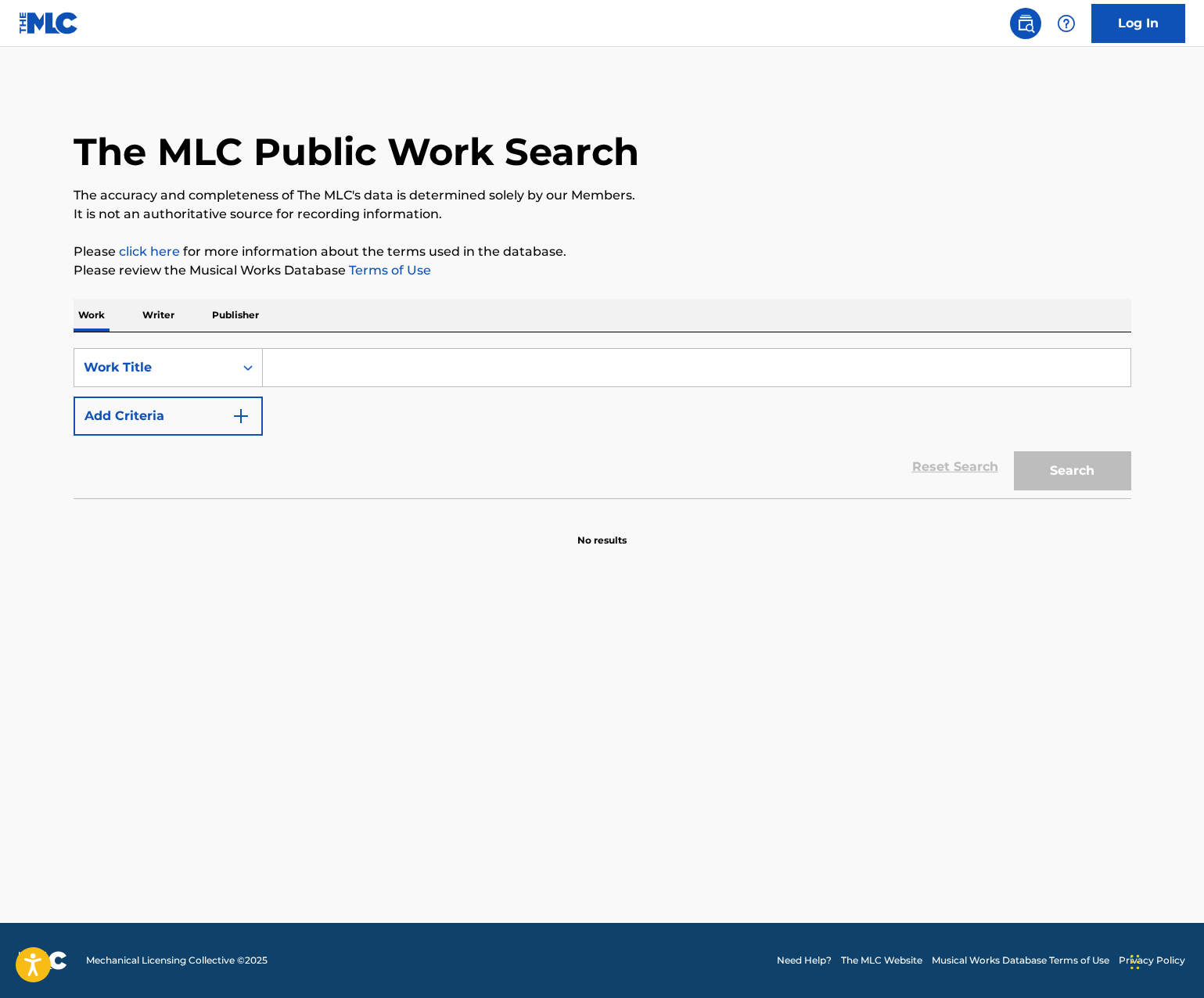
click at [190, 310] on div "Work Writer Publisher" at bounding box center [602, 315] width 1058 height 33
click at [168, 318] on p "Writer" at bounding box center [159, 315] width 42 height 33
